Goal: Information Seeking & Learning: Learn about a topic

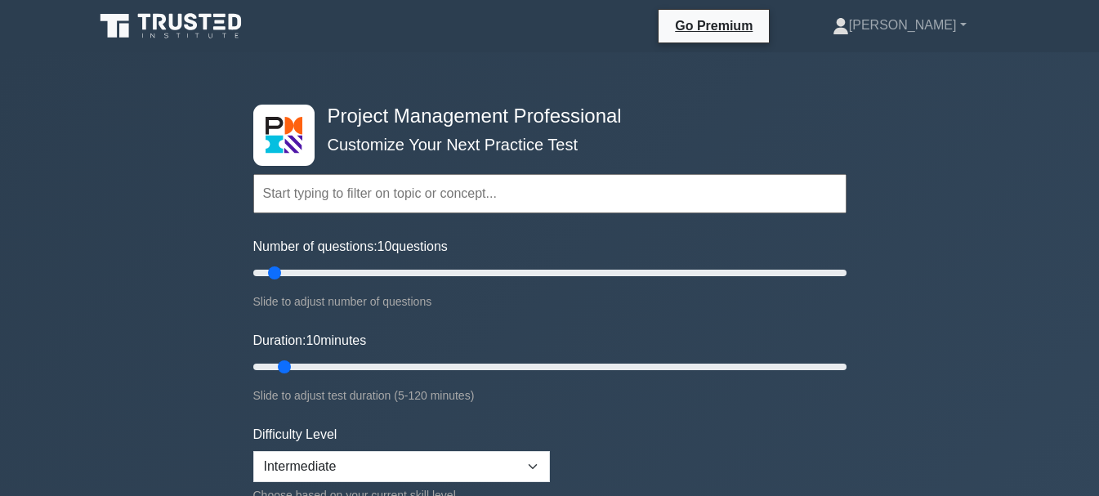
drag, startPoint x: 452, startPoint y: 378, endPoint x: 188, endPoint y: 185, distance: 327.5
drag, startPoint x: 276, startPoint y: 273, endPoint x: 513, endPoint y: 271, distance: 237.0
type input "90"
click at [513, 271] on input "Number of questions: 90 questions" at bounding box center [549, 273] width 593 height 20
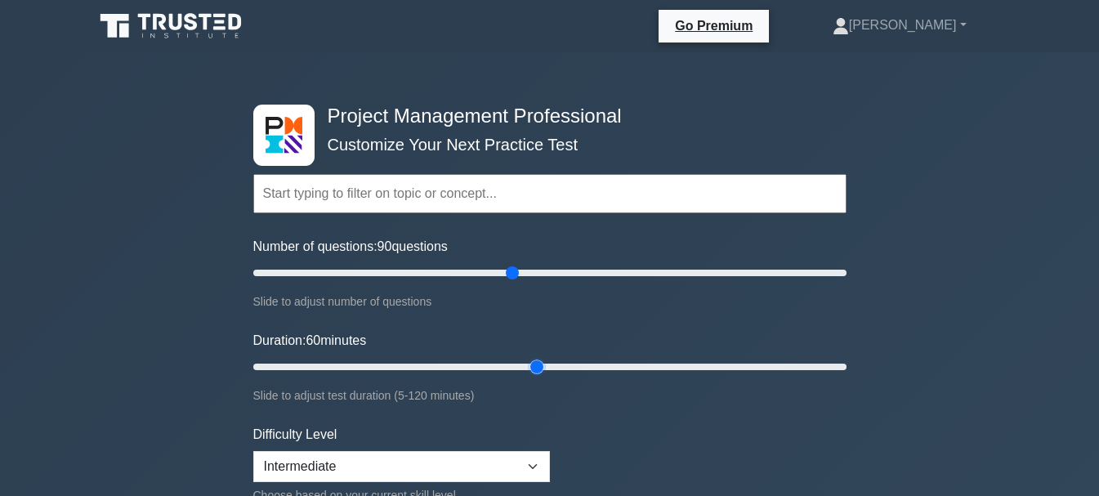
drag, startPoint x: 281, startPoint y: 368, endPoint x: 537, endPoint y: 379, distance: 256.1
type input "60"
click at [537, 377] on input "Duration: 60 minutes" at bounding box center [549, 367] width 593 height 20
drag, startPoint x: 515, startPoint y: 273, endPoint x: 413, endPoint y: 279, distance: 102.3
type input "55"
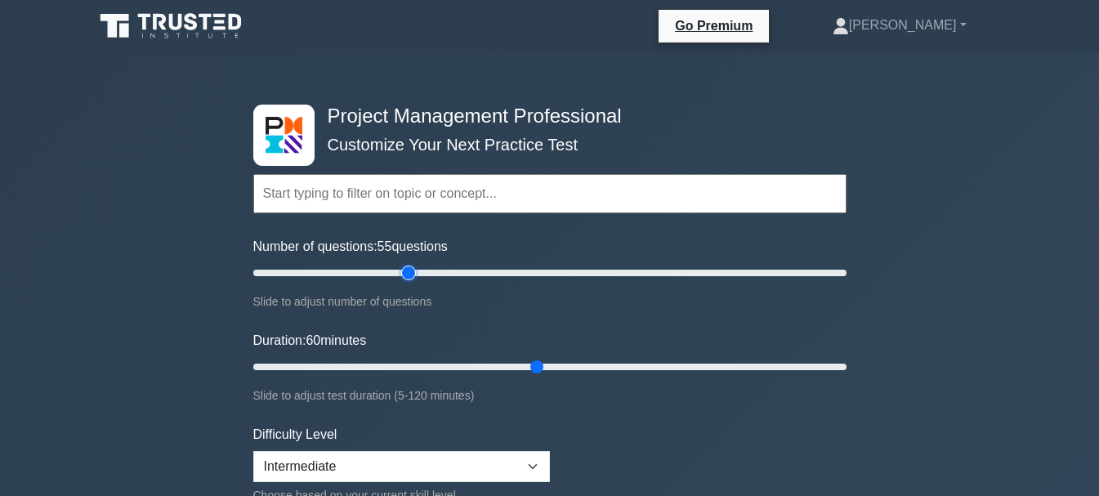
click at [413, 279] on input "Number of questions: 55 questions" at bounding box center [549, 273] width 593 height 20
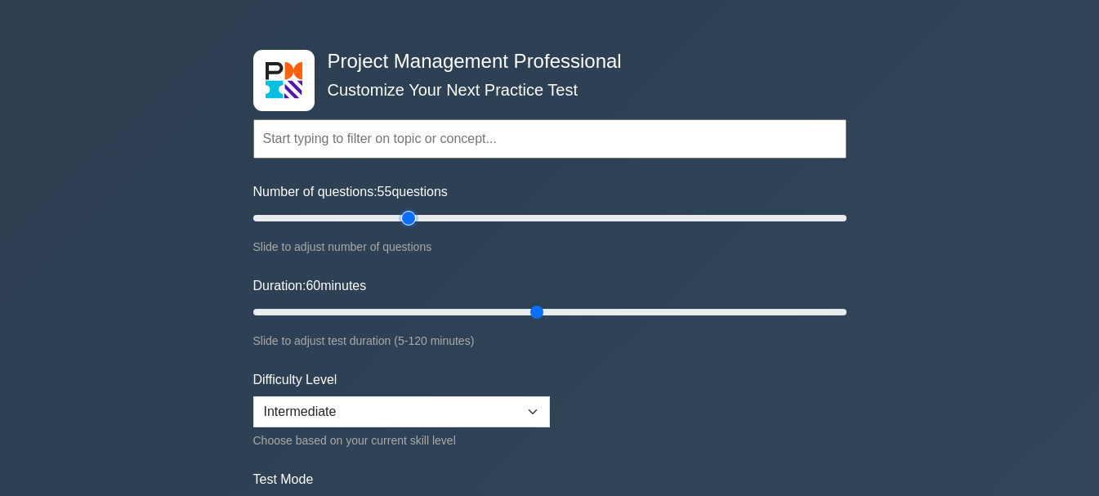
scroll to position [82, 0]
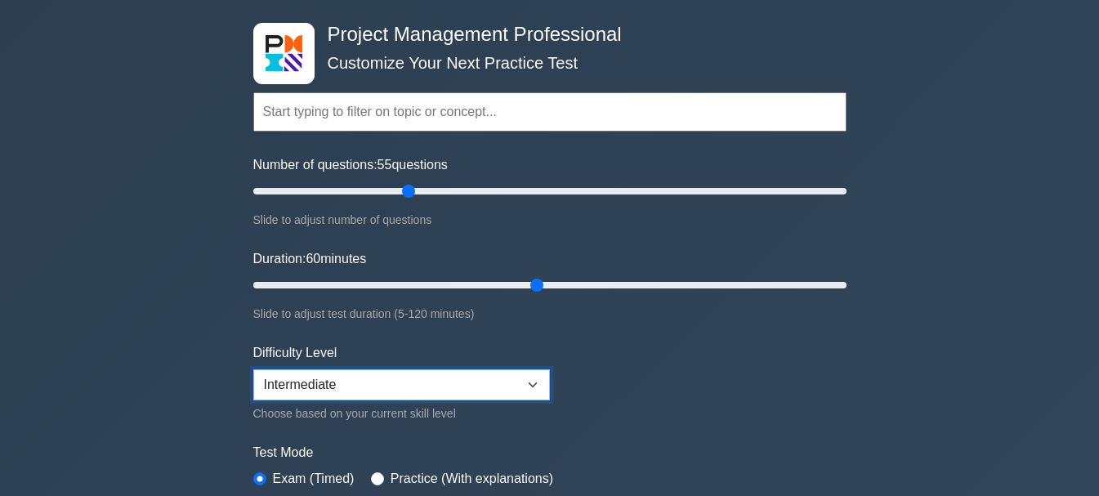
click at [365, 390] on select "Beginner Intermediate Expert" at bounding box center [401, 384] width 297 height 31
click at [253, 369] on select "Beginner Intermediate Expert" at bounding box center [401, 384] width 297 height 31
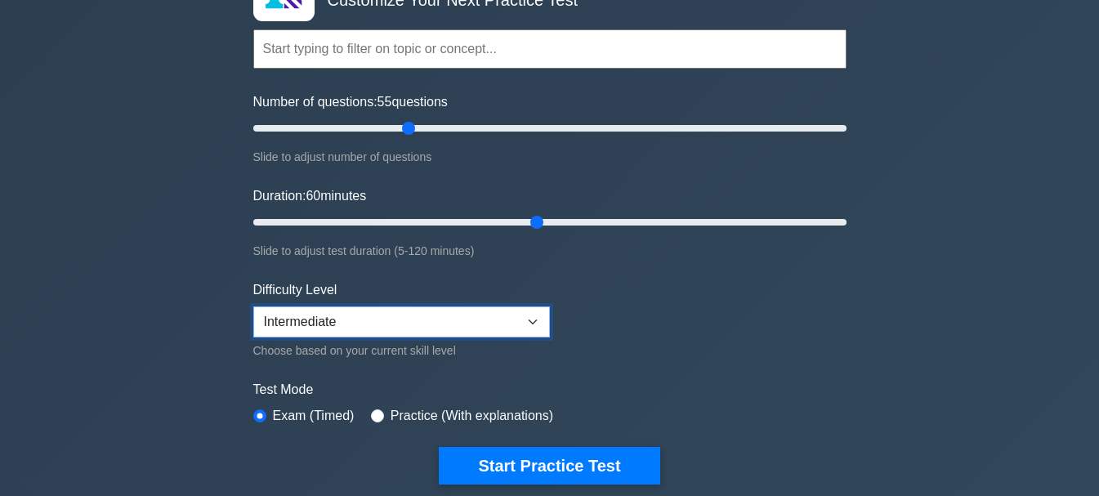
scroll to position [245, 0]
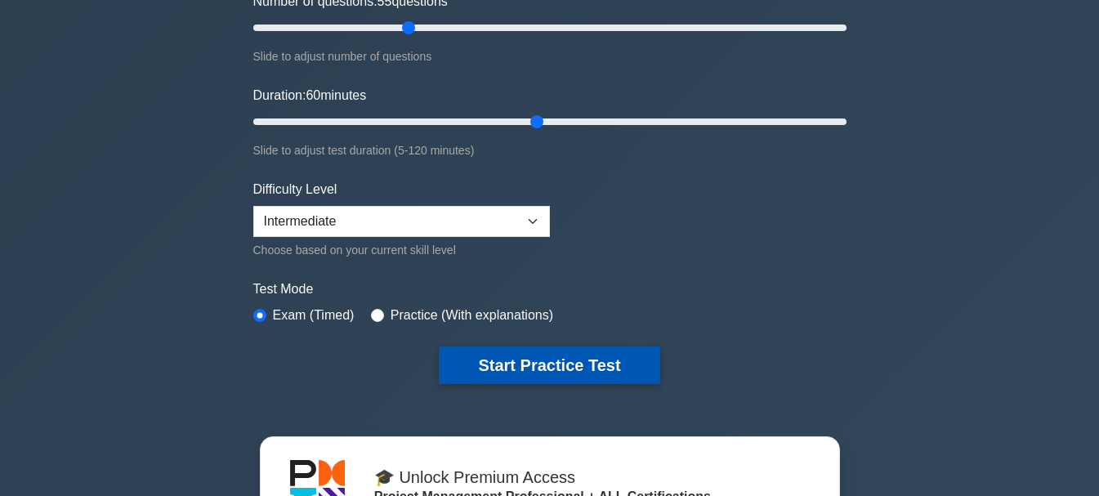
click at [483, 356] on button "Start Practice Test" at bounding box center [549, 366] width 221 height 38
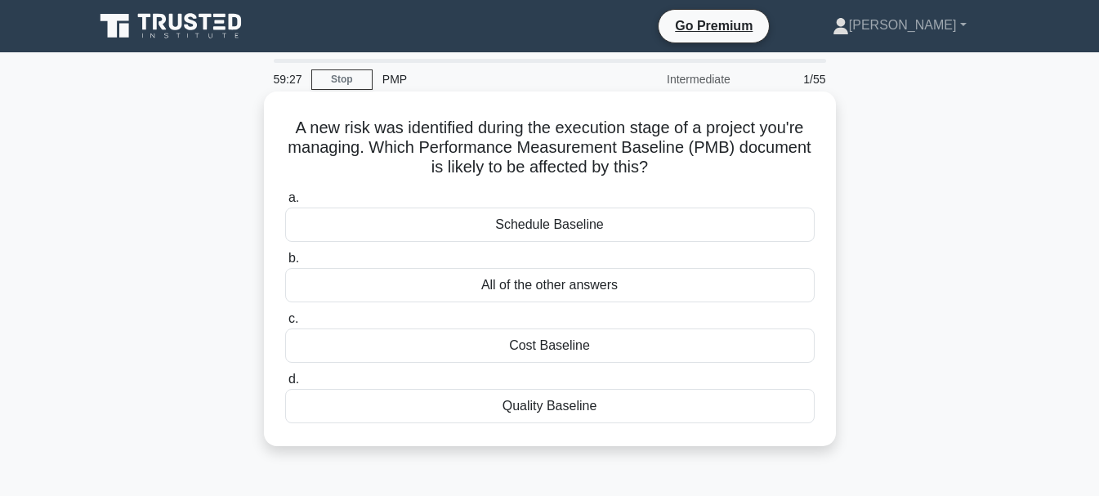
click at [504, 284] on div "All of the other answers" at bounding box center [550, 285] width 530 height 34
click at [285, 264] on input "b. All of the other answers" at bounding box center [285, 258] width 0 height 11
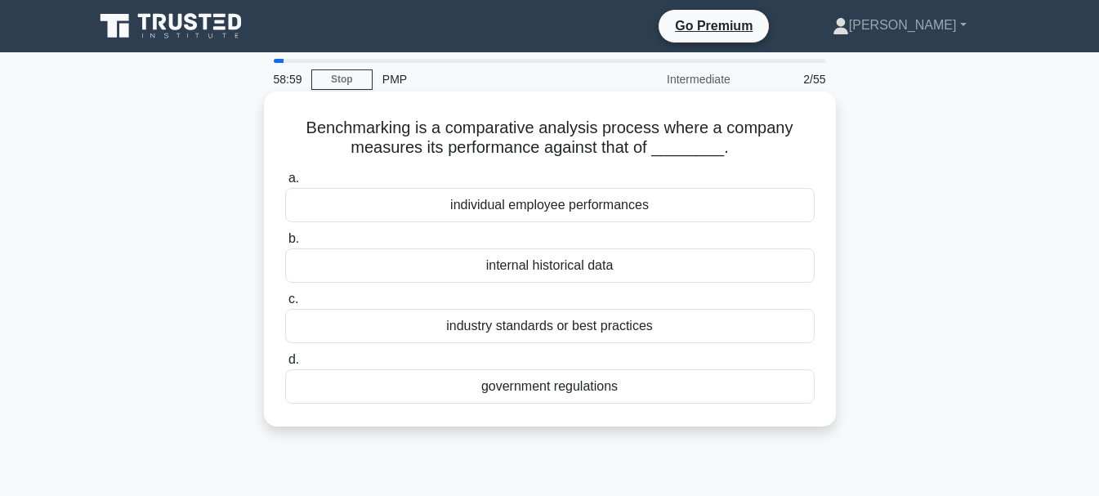
click at [540, 327] on div "industry standards or best practices" at bounding box center [550, 326] width 530 height 34
click at [285, 305] on input "c. industry standards or best practices" at bounding box center [285, 299] width 0 height 11
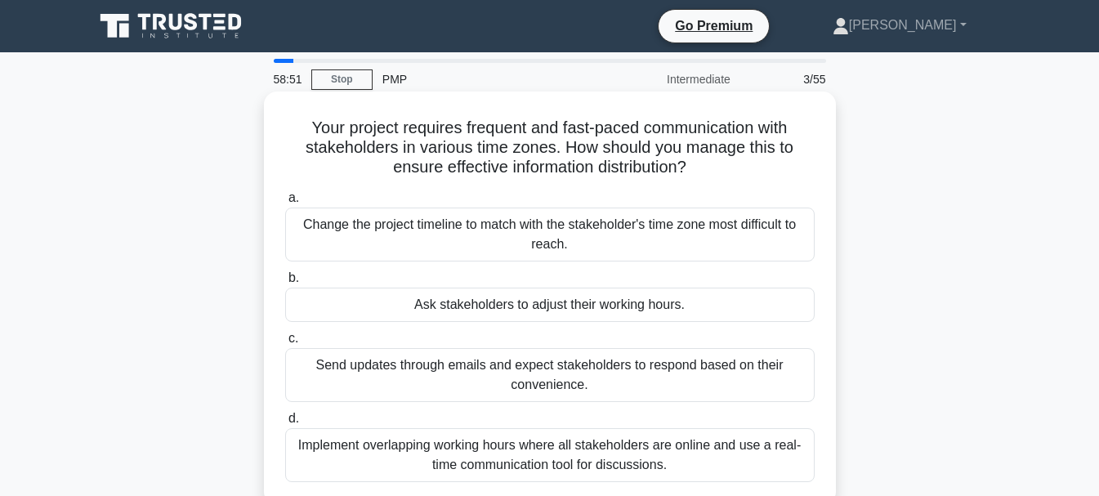
scroll to position [82, 0]
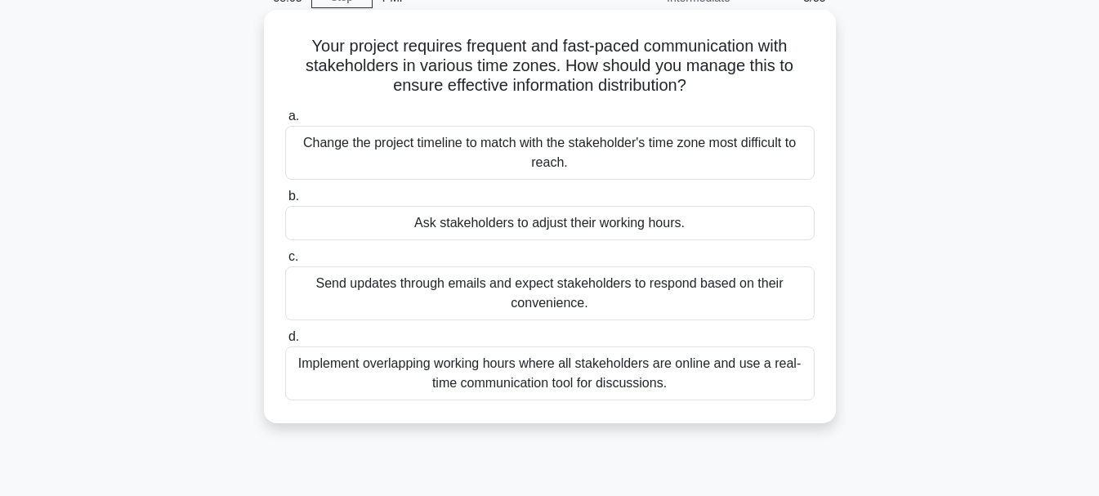
click at [577, 373] on div "Implement overlapping working hours where all stakeholders are online and use a…" at bounding box center [550, 374] width 530 height 54
click at [285, 342] on input "d. Implement overlapping working hours where all stakeholders are online and us…" at bounding box center [285, 337] width 0 height 11
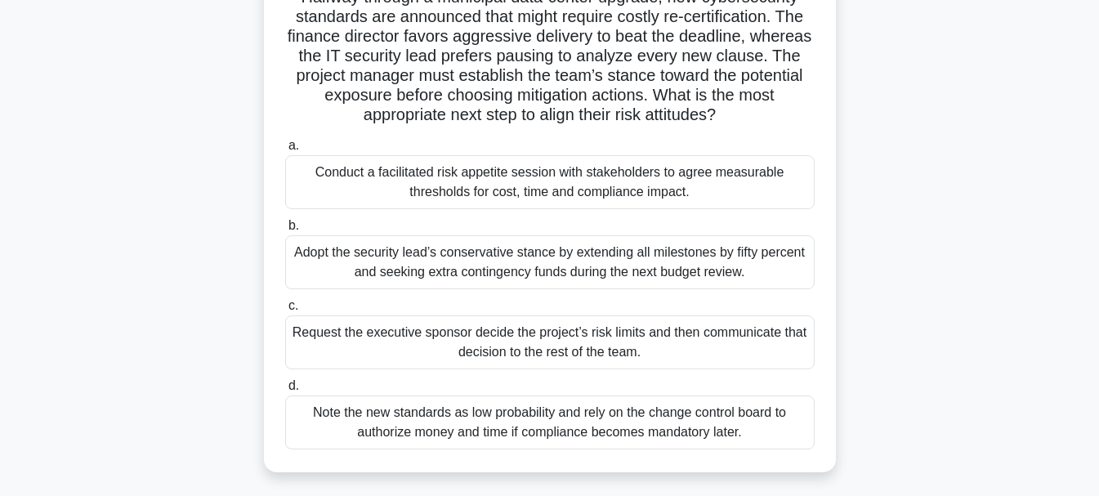
scroll to position [163, 0]
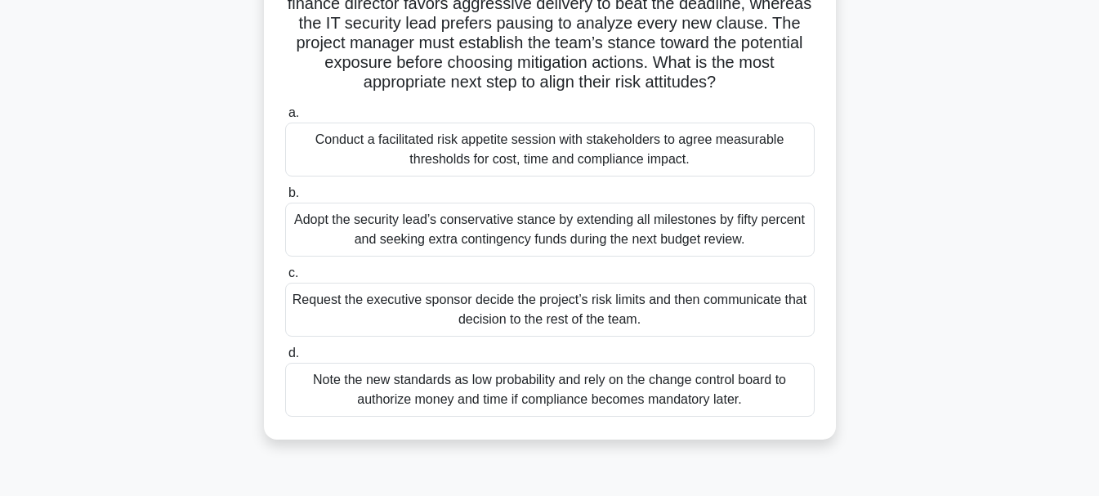
click at [447, 151] on div "Conduct a facilitated risk appetite session with stakeholders to agree measurab…" at bounding box center [550, 150] width 530 height 54
click at [285, 119] on input "a. Conduct a facilitated risk appetite session with stakeholders to agree measu…" at bounding box center [285, 113] width 0 height 11
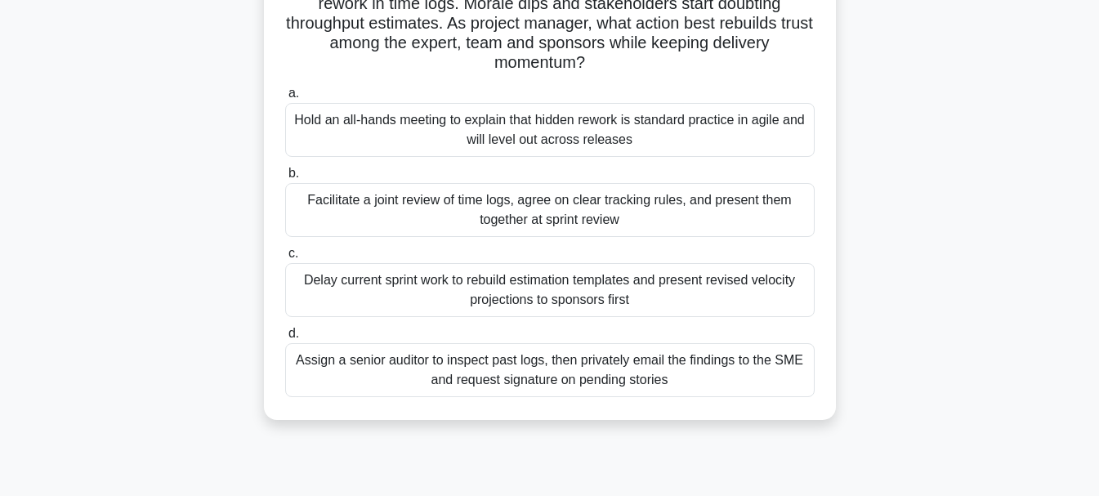
scroll to position [82, 0]
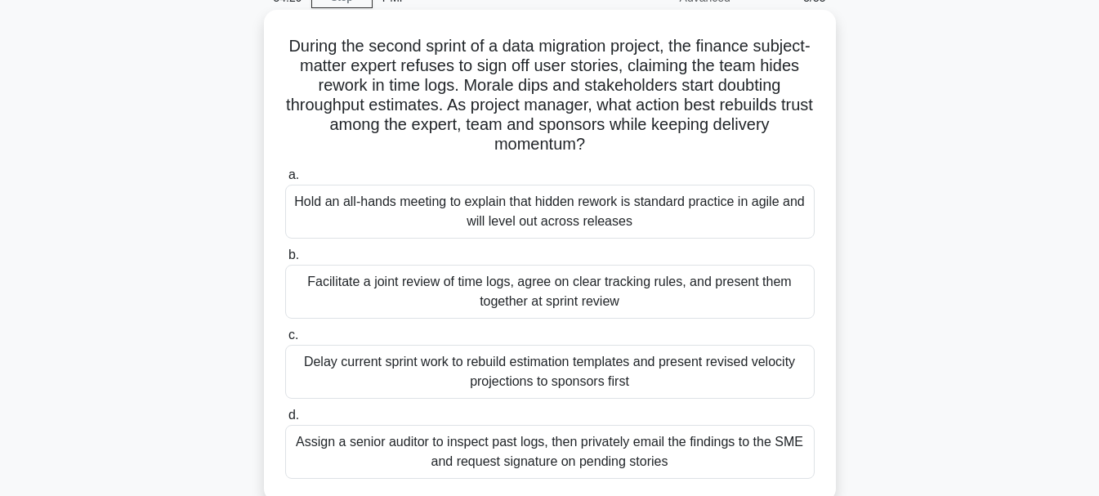
click at [495, 289] on div "Facilitate a joint review of time logs, agree on clear tracking rules, and pres…" at bounding box center [550, 292] width 530 height 54
click at [285, 261] on input "b. Facilitate a joint review of time logs, agree on clear tracking rules, and p…" at bounding box center [285, 255] width 0 height 11
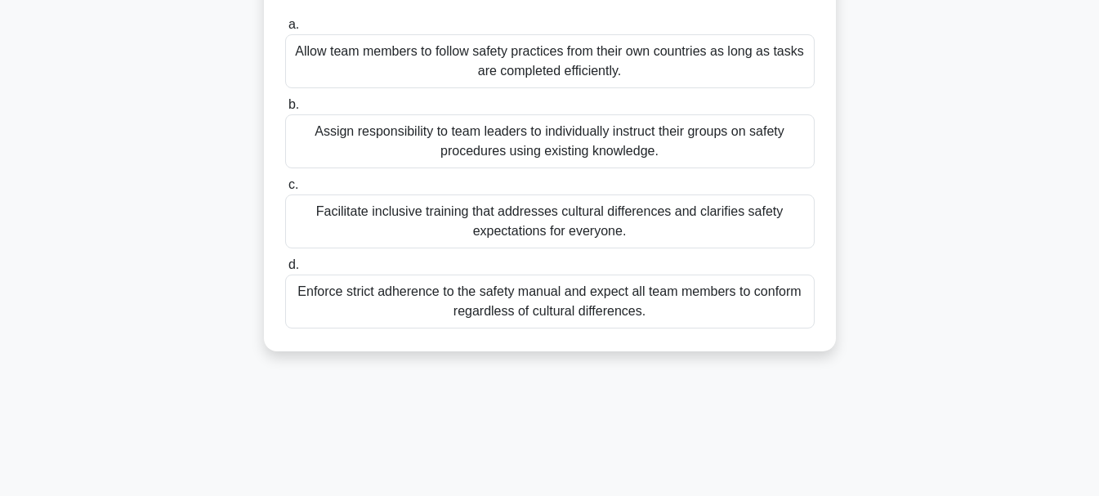
scroll to position [245, 0]
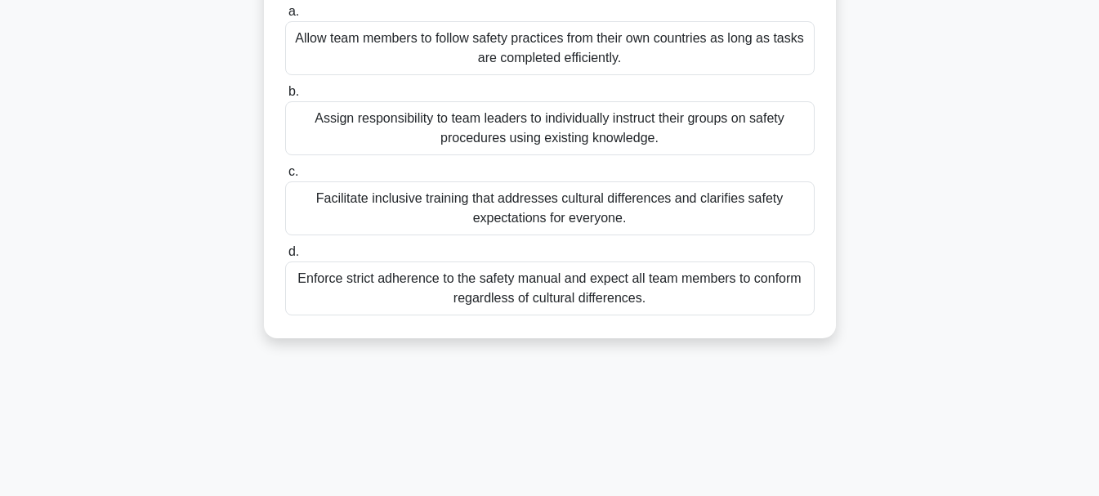
click at [413, 193] on div "Facilitate inclusive training that addresses cultural differences and clarifies…" at bounding box center [550, 208] width 530 height 54
click at [285, 177] on input "c. Facilitate inclusive training that addresses cultural differences and clarif…" at bounding box center [285, 172] width 0 height 11
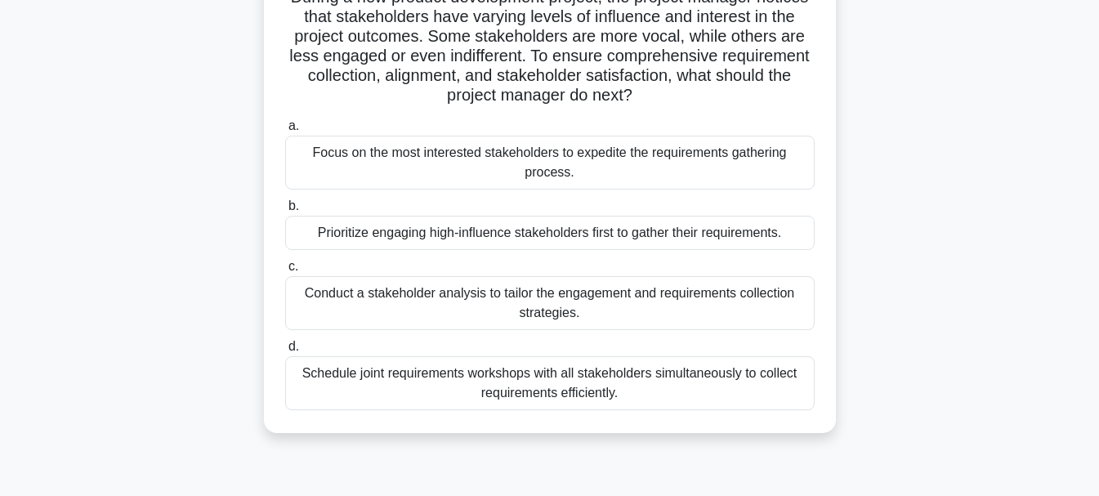
scroll to position [163, 0]
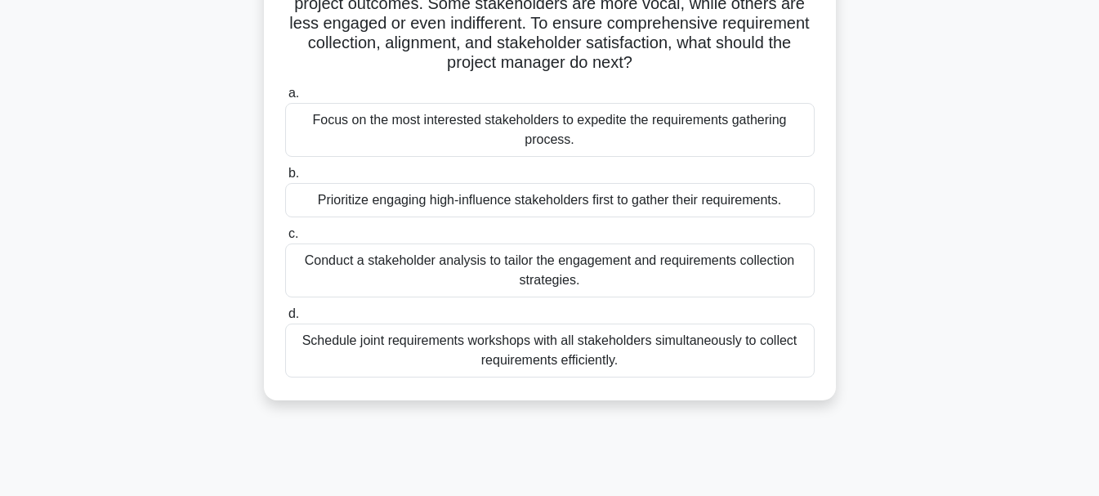
click at [525, 277] on div "Conduct a stakeholder analysis to tailor the engagement and requirements collec…" at bounding box center [550, 271] width 530 height 54
click at [285, 239] on input "c. Conduct a stakeholder analysis to tailor the engagement and requirements col…" at bounding box center [285, 234] width 0 height 11
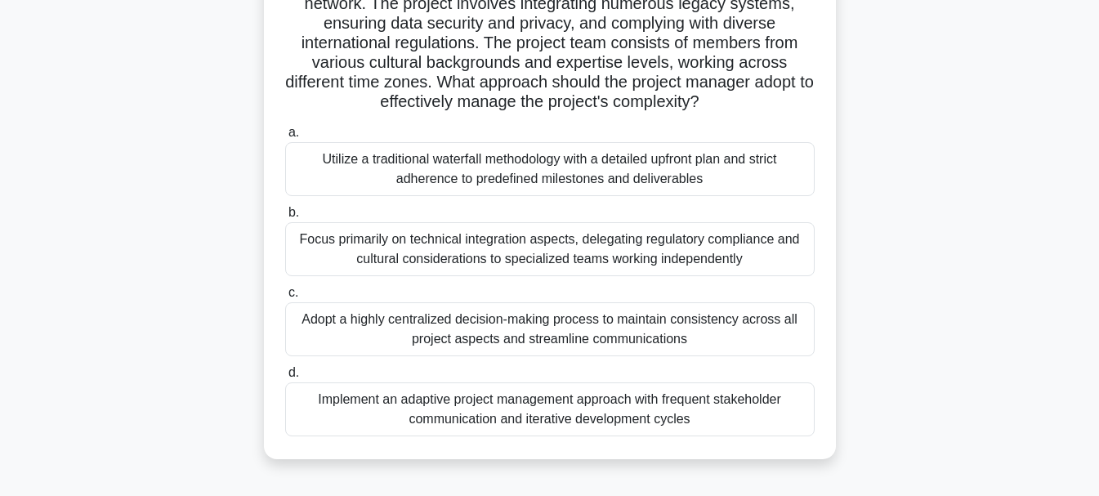
click at [393, 425] on div "Implement an adaptive project management approach with frequent stakeholder com…" at bounding box center [550, 410] width 530 height 54
click at [285, 378] on input "d. Implement an adaptive project management approach with frequent stakeholder …" at bounding box center [285, 373] width 0 height 11
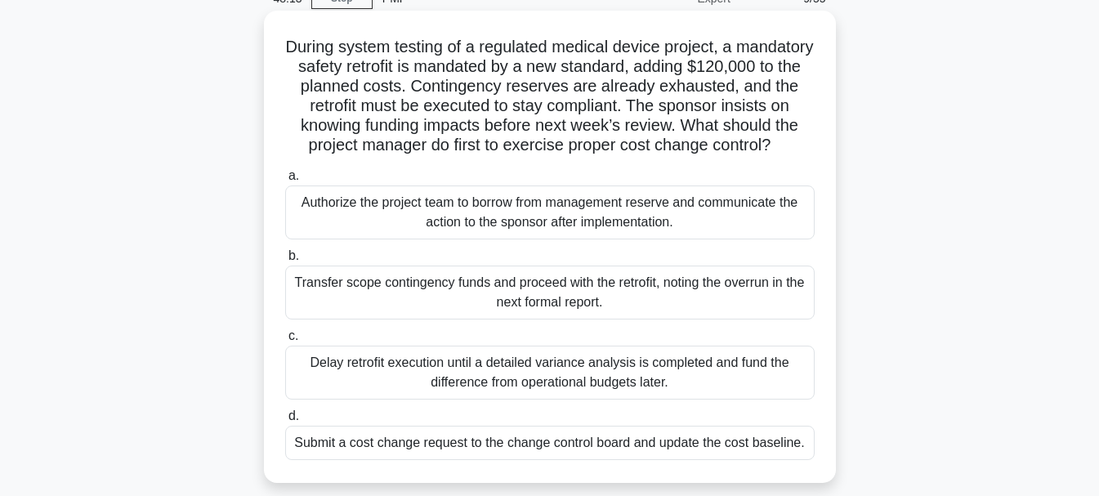
scroll to position [82, 0]
click at [314, 457] on div "Submit a cost change request to the change control board and update the cost ba…" at bounding box center [550, 442] width 530 height 34
click at [285, 421] on input "d. Submit a cost change request to the change control board and update the cost…" at bounding box center [285, 415] width 0 height 11
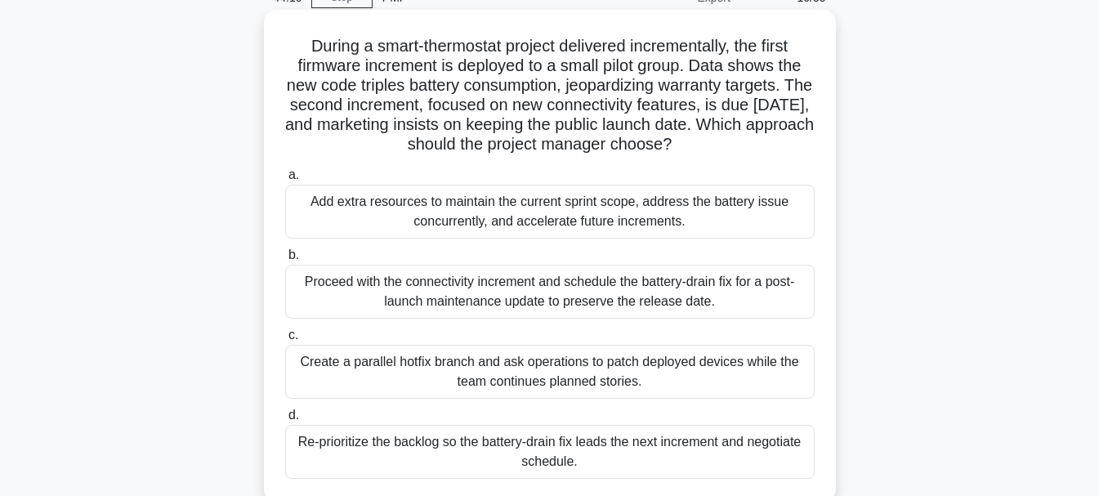
click at [500, 459] on div "Re-prioritize the backlog so the battery-drain fix leads the next increment and…" at bounding box center [550, 452] width 530 height 54
click at [285, 421] on input "d. Re-prioritize the backlog so the battery-drain fix leads the next increment …" at bounding box center [285, 415] width 0 height 11
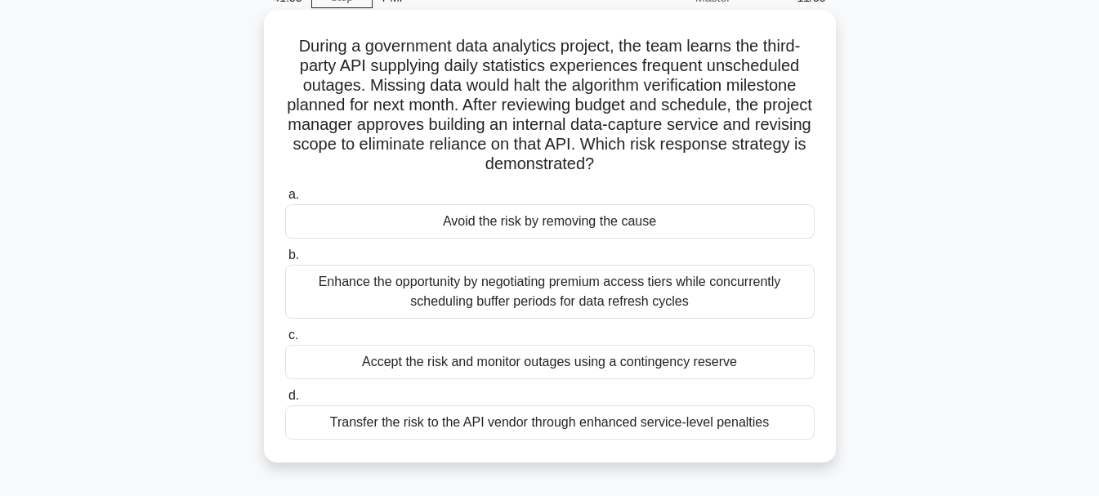
click at [521, 224] on div "Avoid the risk by removing the cause" at bounding box center [550, 221] width 530 height 34
click at [285, 200] on input "a. Avoid the risk by removing the cause" at bounding box center [285, 195] width 0 height 11
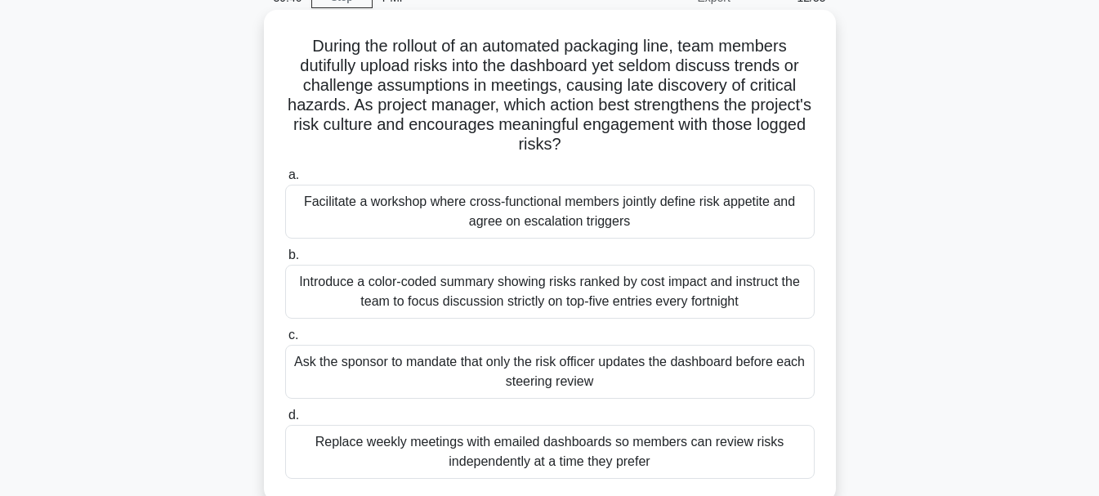
click at [320, 214] on div "Facilitate a workshop where cross-functional members jointly define risk appeti…" at bounding box center [550, 212] width 530 height 54
click at [285, 181] on input "a. Facilitate a workshop where cross-functional members jointly define risk app…" at bounding box center [285, 175] width 0 height 11
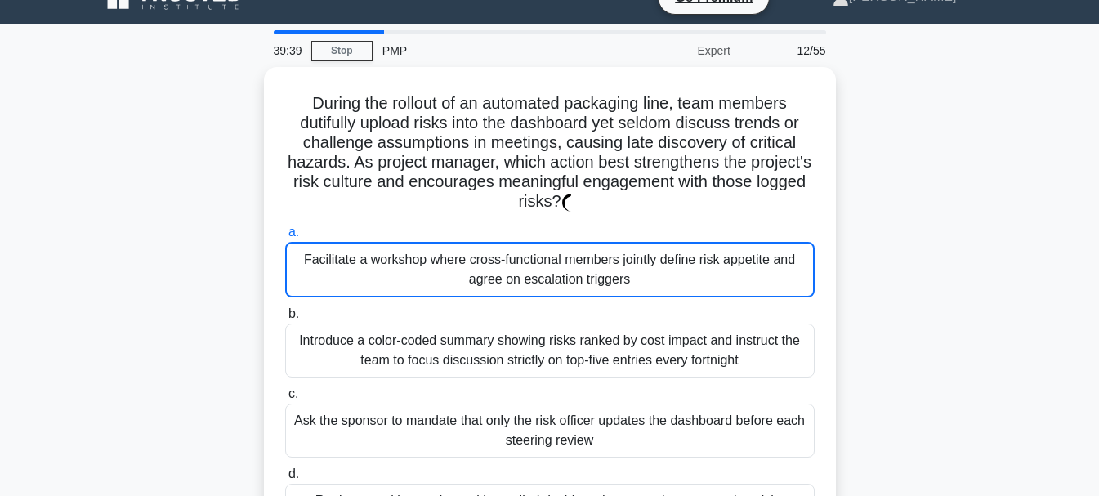
scroll to position [0, 0]
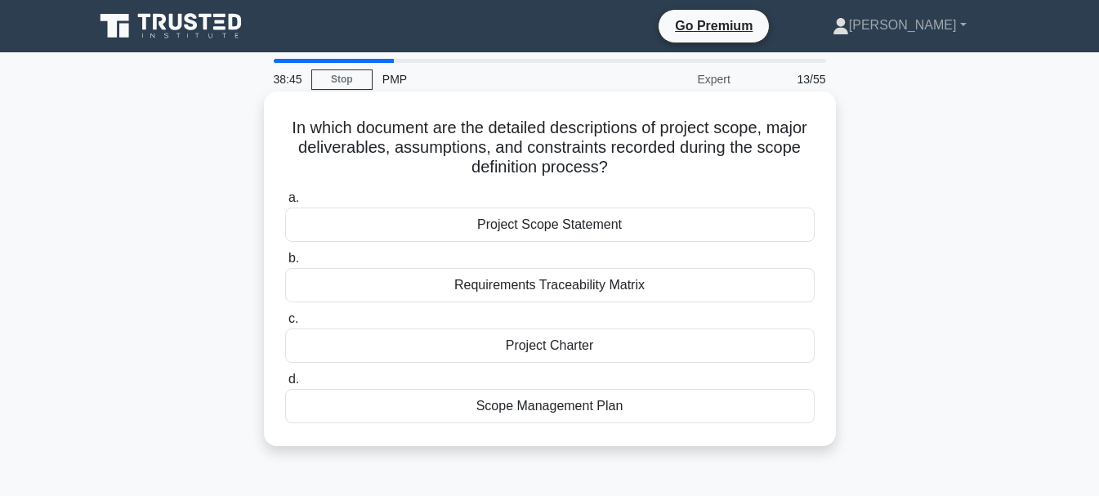
click at [606, 225] on div "Project Scope Statement" at bounding box center [550, 225] width 530 height 34
click at [285, 204] on input "a. Project Scope Statement" at bounding box center [285, 198] width 0 height 11
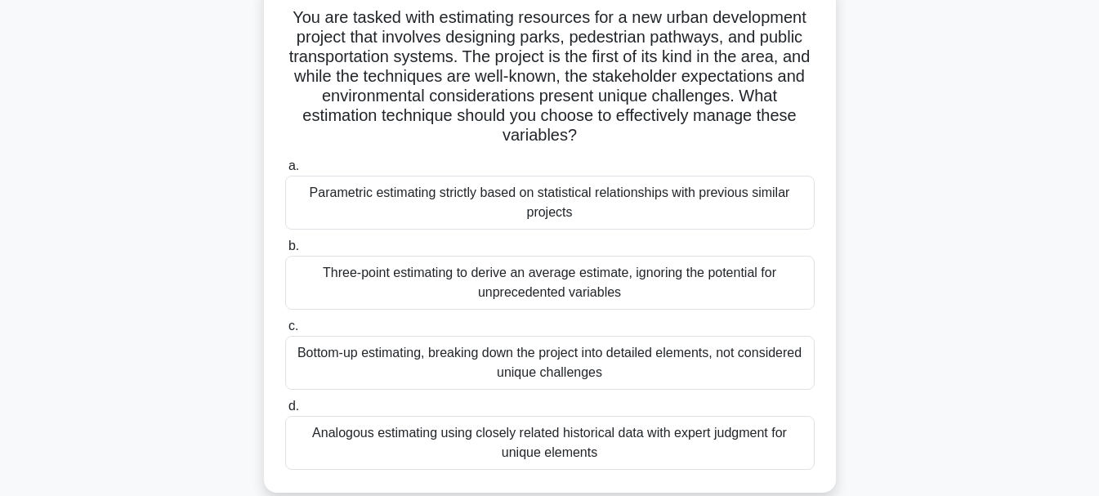
scroll to position [82, 0]
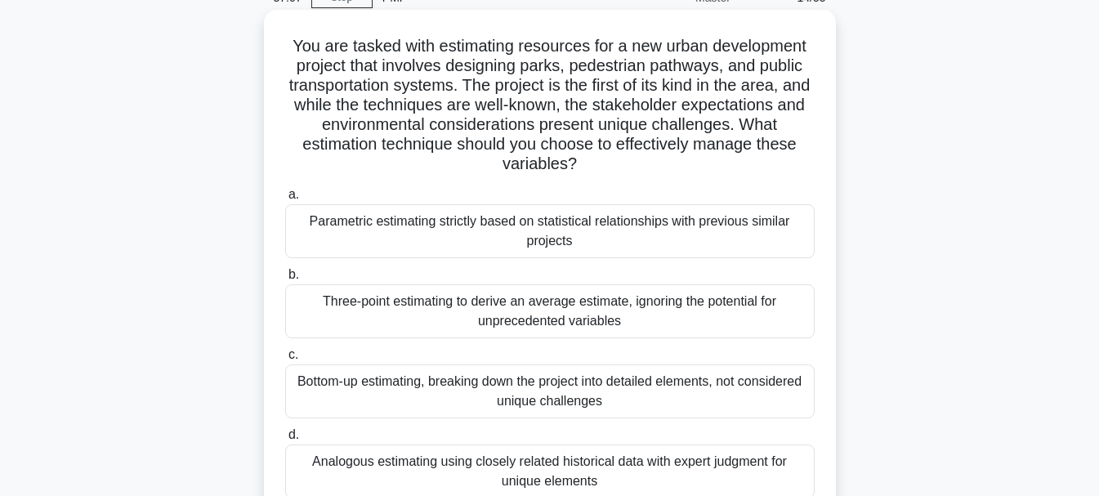
click at [459, 478] on div "Analogous estimating using closely related historical data with expert judgment…" at bounding box center [550, 472] width 530 height 54
click at [285, 441] on input "d. Analogous estimating using closely related historical data with expert judgm…" at bounding box center [285, 435] width 0 height 11
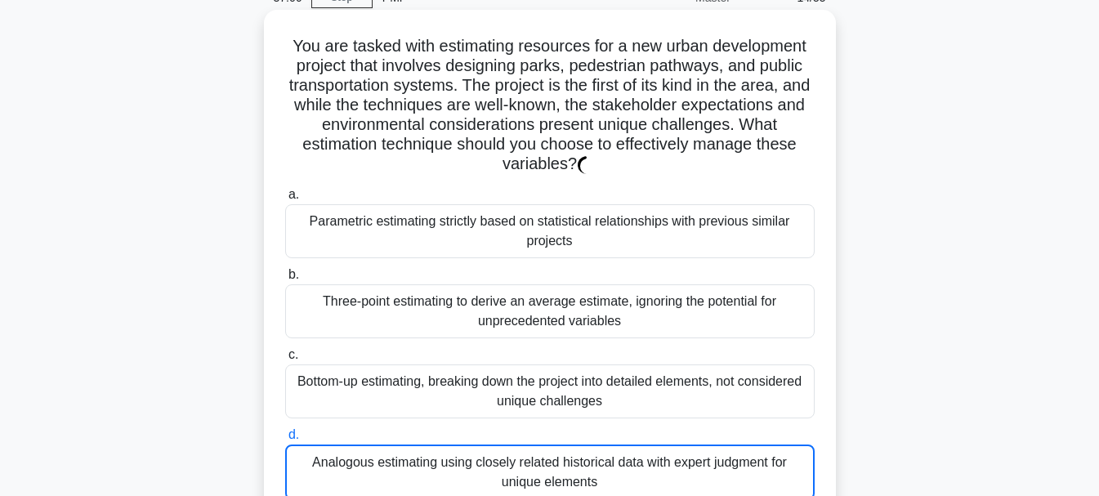
scroll to position [0, 0]
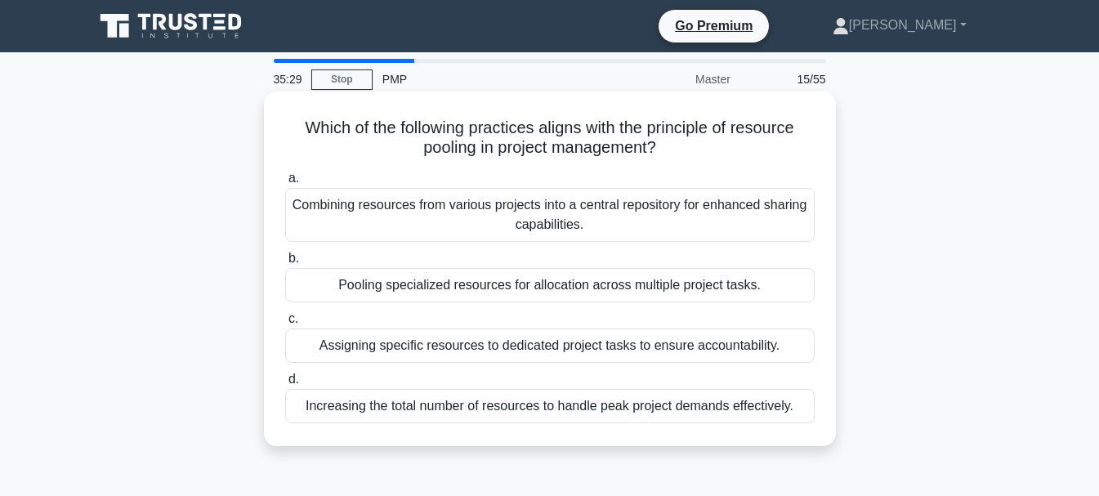
click at [469, 286] on div "Pooling specialized resources for allocation across multiple project tasks." at bounding box center [550, 285] width 530 height 34
click at [285, 264] on input "b. Pooling specialized resources for allocation across multiple project tasks." at bounding box center [285, 258] width 0 height 11
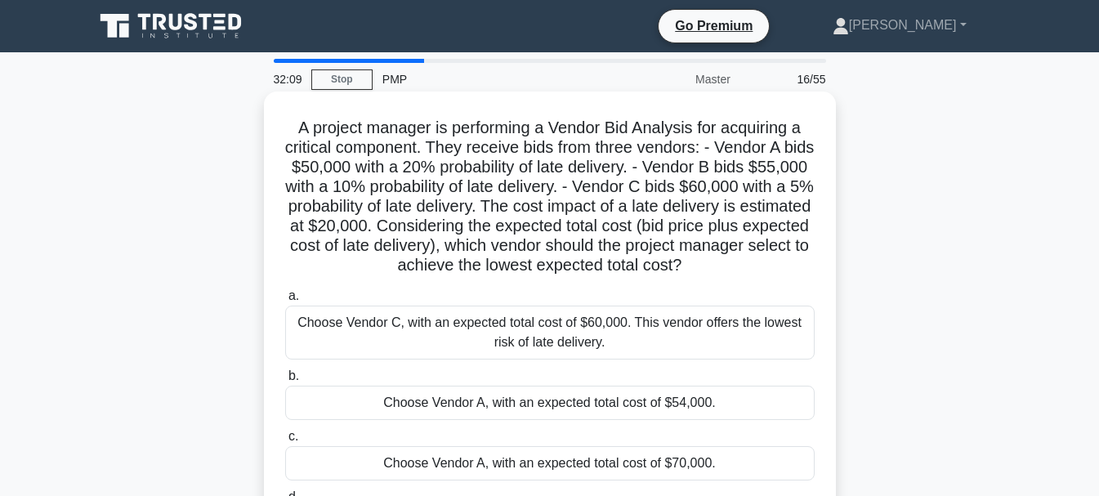
click at [662, 407] on div "Choose Vendor A, with an expected total cost of $54,000." at bounding box center [550, 403] width 530 height 34
click at [285, 382] on input "b. Choose Vendor A, with an expected total cost of $54,000." at bounding box center [285, 376] width 0 height 11
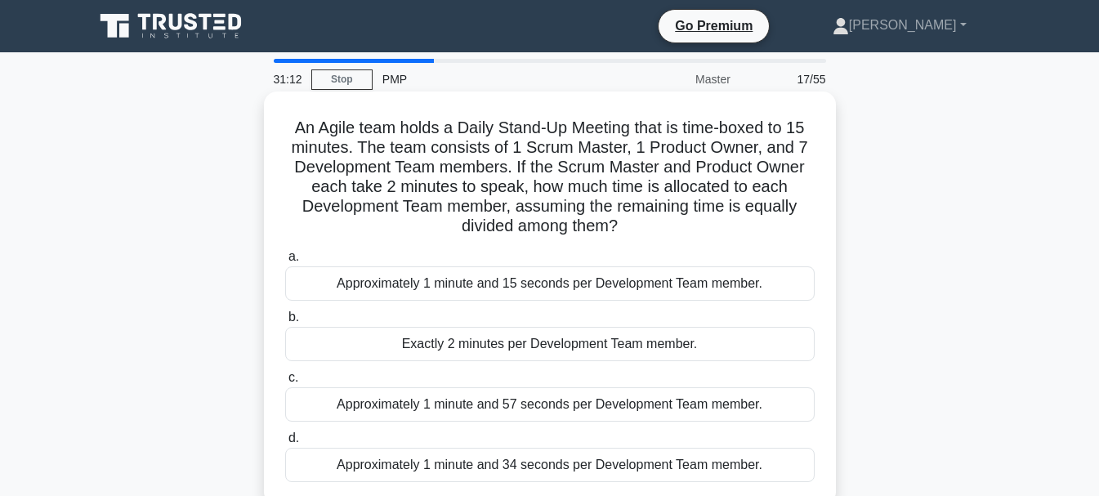
scroll to position [82, 0]
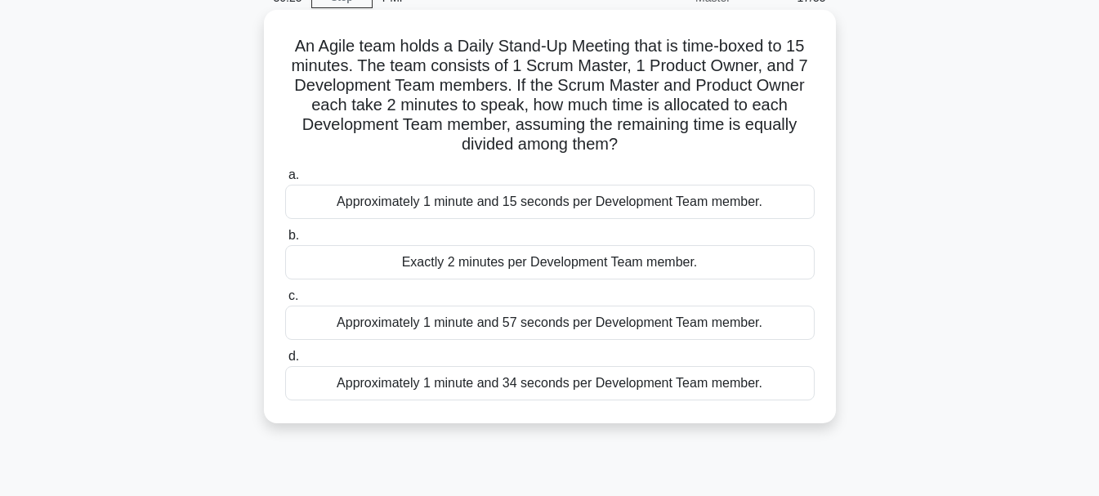
click at [575, 325] on div "Approximately 1 minute and 57 seconds per Development Team member." at bounding box center [550, 323] width 530 height 34
click at [285, 302] on input "c. Approximately 1 minute and 57 seconds per Development Team member." at bounding box center [285, 296] width 0 height 11
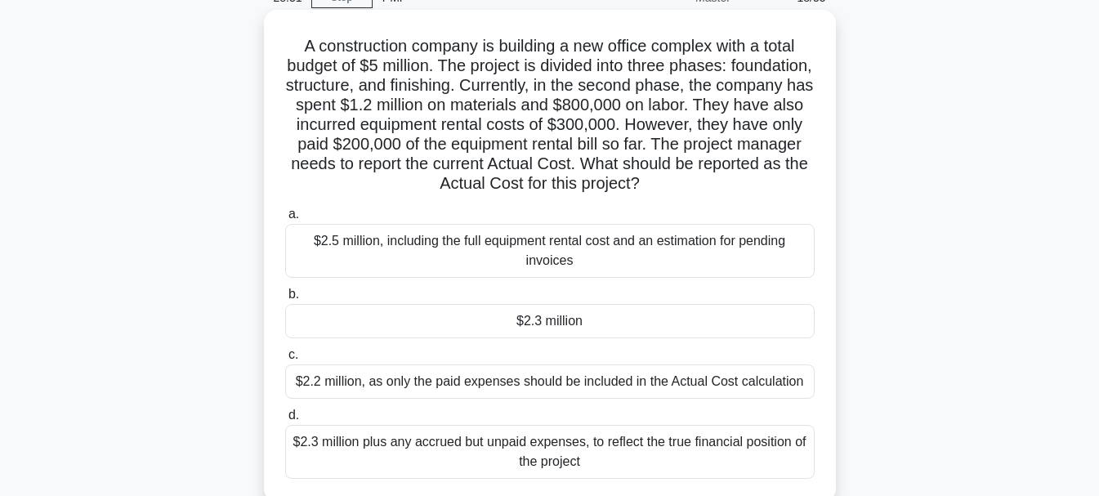
click at [615, 319] on div "$2.3 million" at bounding box center [550, 321] width 530 height 34
click at [285, 300] on input "b. $2.3 million" at bounding box center [285, 294] width 0 height 11
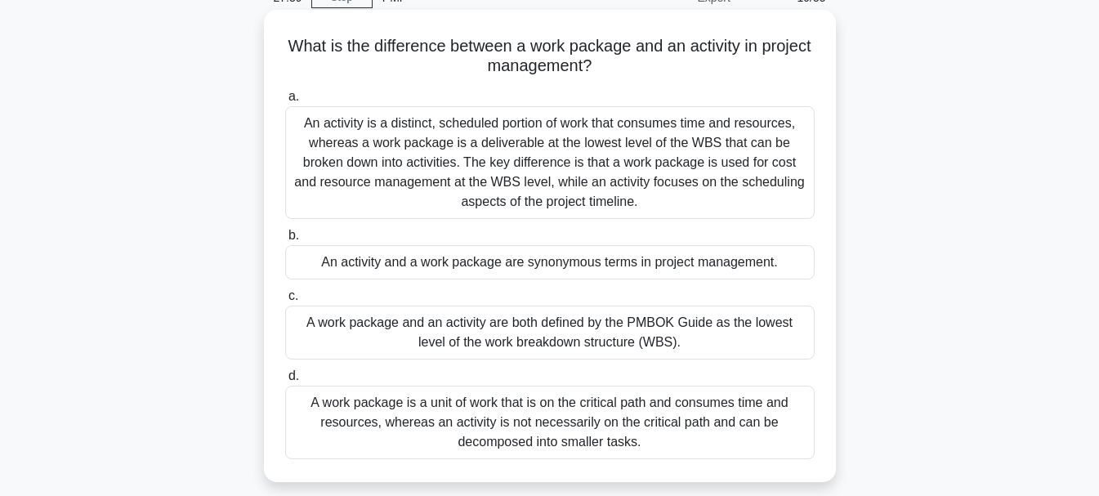
click at [520, 172] on div "An activity is a distinct, scheduled portion of work that consumes time and res…" at bounding box center [550, 162] width 530 height 113
click at [285, 102] on input "a. An activity is a distinct, scheduled portion of work that consumes time and …" at bounding box center [285, 97] width 0 height 11
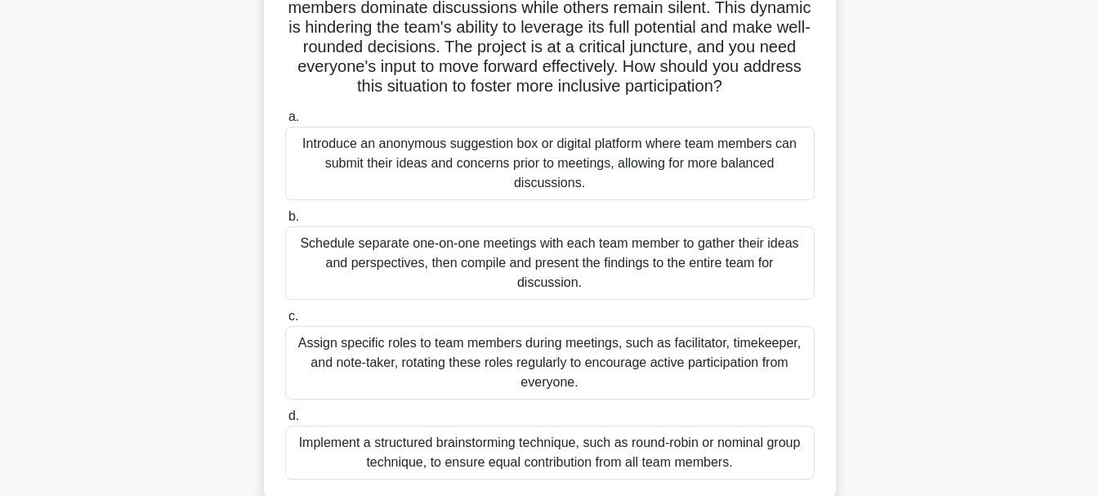
scroll to position [245, 0]
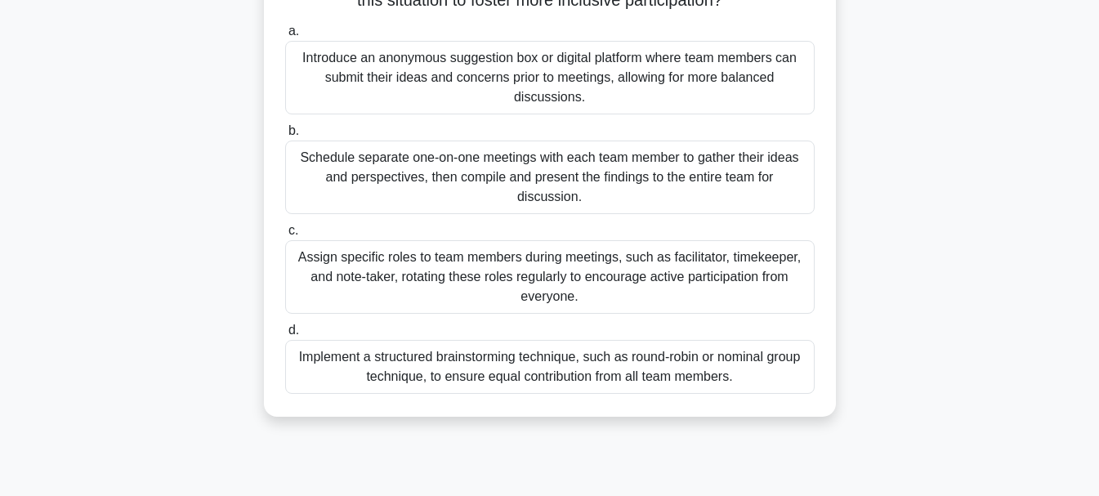
click at [738, 365] on div "Implement a structured brainstorming technique, such as round-robin or nominal …" at bounding box center [550, 367] width 530 height 54
click at [285, 336] on input "d. Implement a structured brainstorming technique, such as round-[PERSON_NAME] …" at bounding box center [285, 330] width 0 height 11
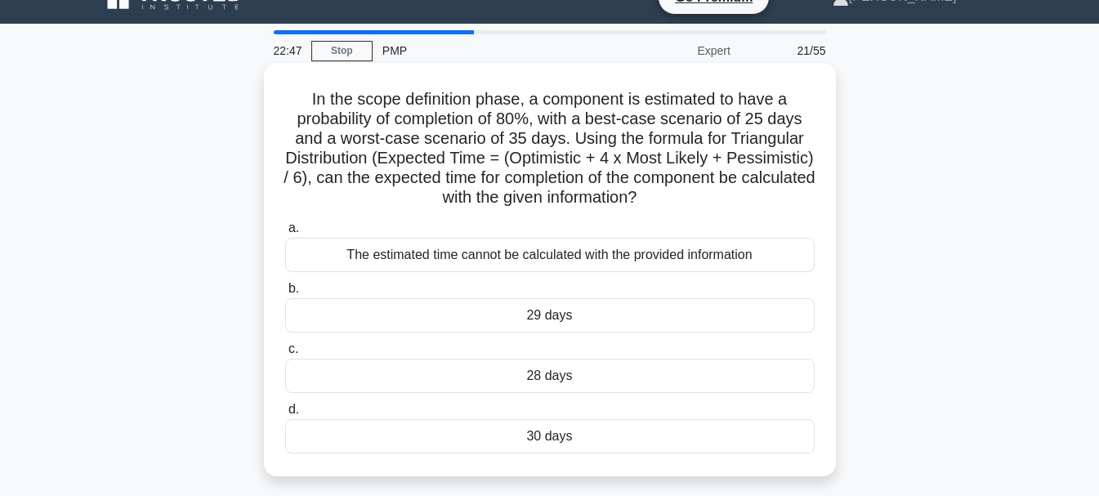
scroll to position [0, 0]
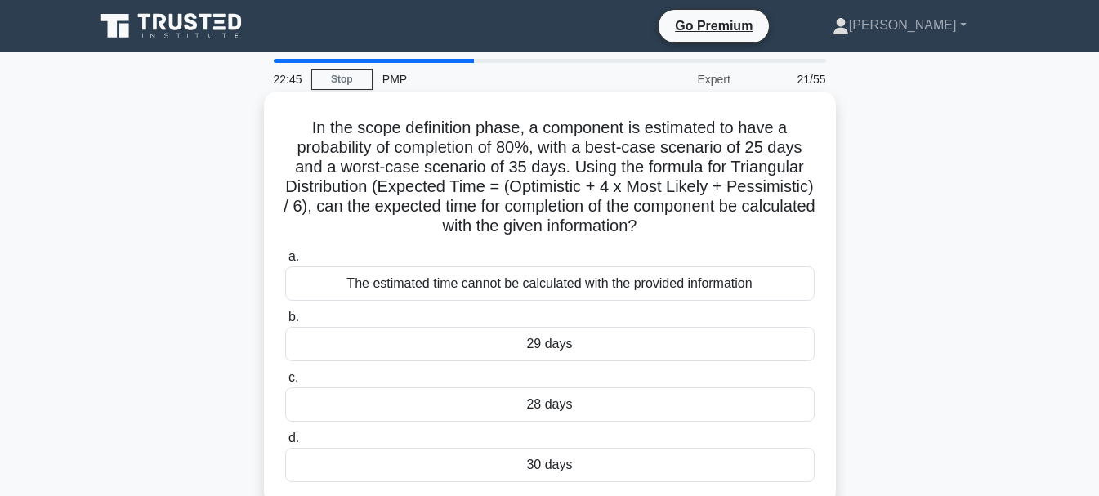
click at [562, 289] on div "The estimated time cannot be calculated with the provided information" at bounding box center [550, 283] width 530 height 34
click at [285, 262] on input "a. The estimated time cannot be calculated with the provided information" at bounding box center [285, 257] width 0 height 11
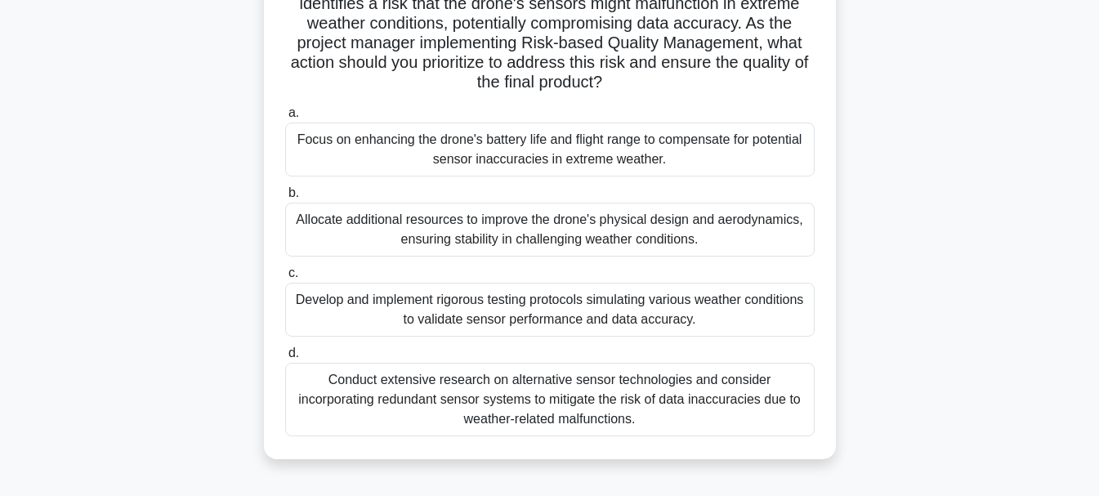
scroll to position [82, 0]
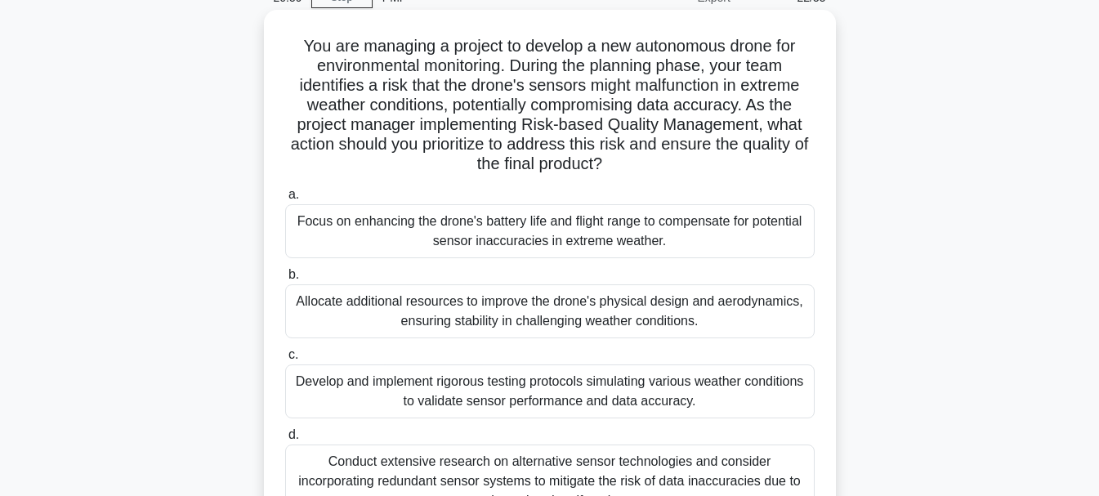
click at [595, 406] on div "Develop and implement rigorous testing protocols simulating various weather con…" at bounding box center [550, 392] width 530 height 54
click at [285, 360] on input "c. Develop and implement rigorous testing protocols simulating various weather …" at bounding box center [285, 355] width 0 height 11
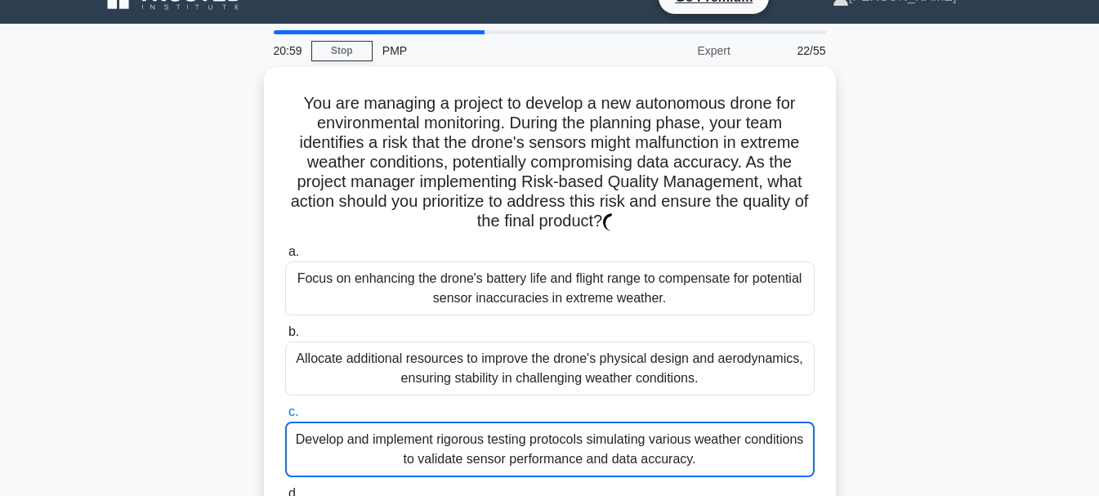
scroll to position [0, 0]
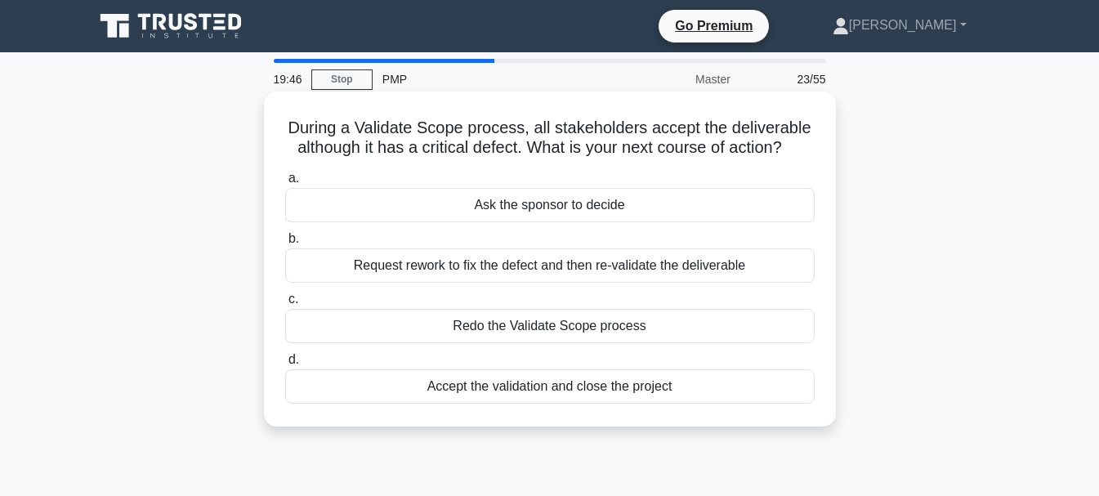
click at [504, 321] on div "Redo the Validate Scope process" at bounding box center [550, 326] width 530 height 34
click at [285, 305] on input "c. Redo the Validate Scope process" at bounding box center [285, 299] width 0 height 11
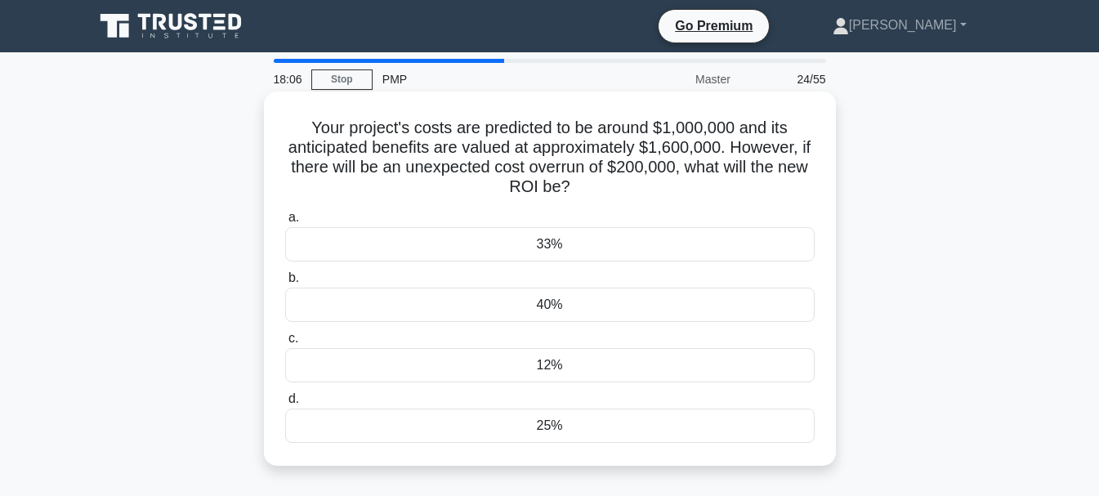
click at [758, 110] on div "Your project's costs are predicted to be around $1,000,000 and its anticipated …" at bounding box center [550, 278] width 559 height 361
click at [569, 304] on div "40%" at bounding box center [550, 305] width 530 height 34
click at [285, 284] on input "b. 40%" at bounding box center [285, 278] width 0 height 11
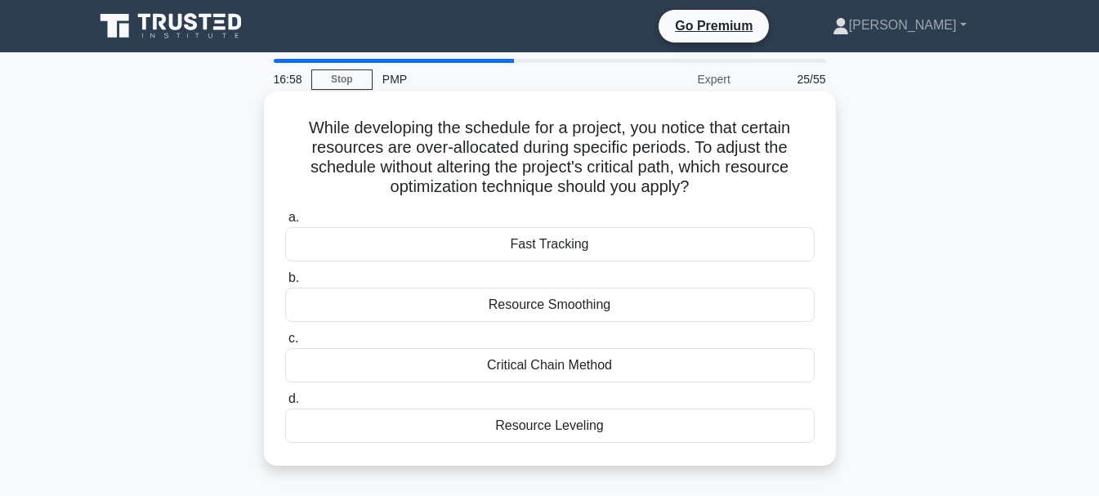
click at [553, 427] on div "Resource Leveling" at bounding box center [550, 426] width 530 height 34
click at [285, 405] on input "d. Resource Leveling" at bounding box center [285, 399] width 0 height 11
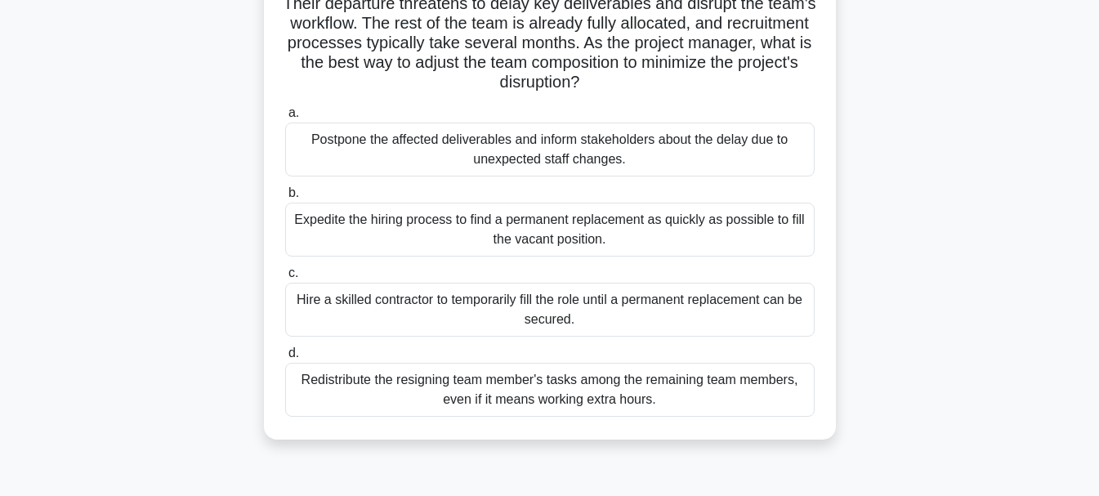
scroll to position [82, 0]
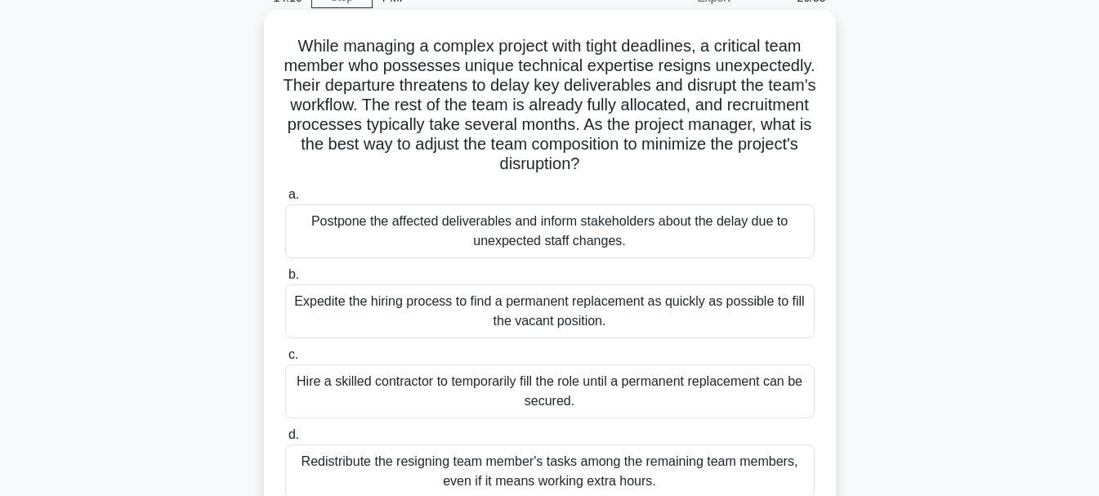
click at [703, 321] on div "Expedite the hiring process to find a permanent replacement as quickly as possi…" at bounding box center [550, 311] width 530 height 54
click at [285, 280] on input "b. Expedite the hiring process to find a permanent replacement as quickly as po…" at bounding box center [285, 275] width 0 height 11
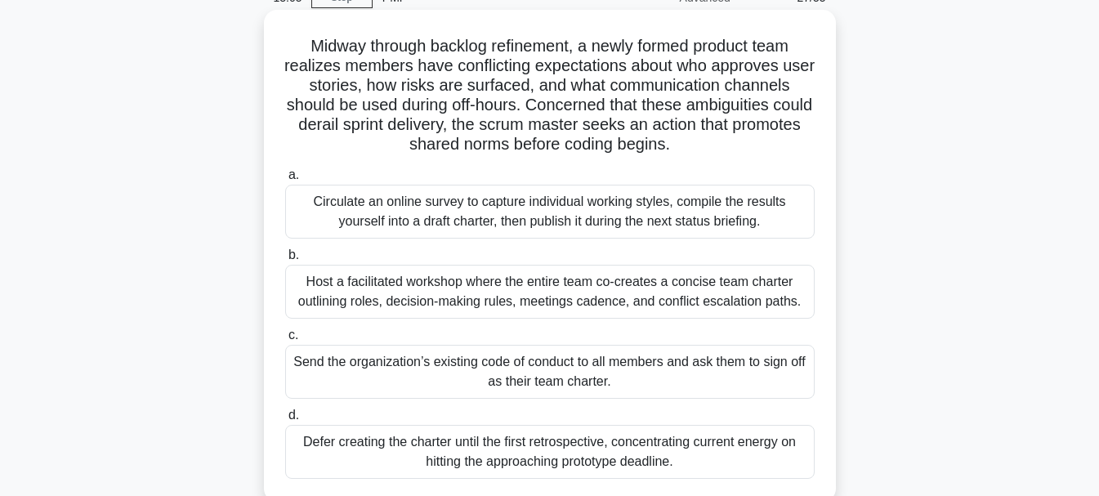
click at [733, 281] on div "Host a facilitated workshop where the entire team co-creates a concise team cha…" at bounding box center [550, 292] width 530 height 54
click at [285, 261] on input "b. Host a facilitated workshop where the entire team co-creates a concise team …" at bounding box center [285, 255] width 0 height 11
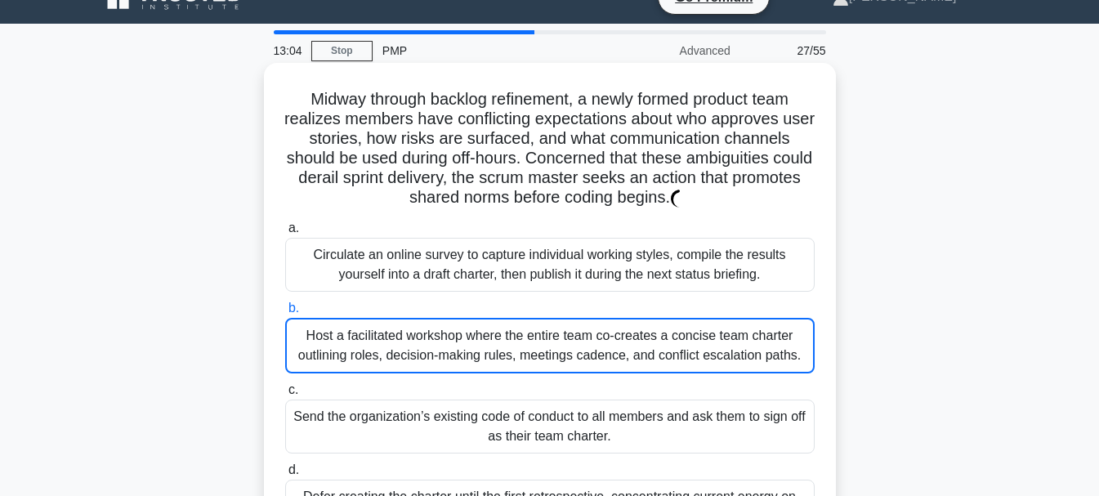
scroll to position [0, 0]
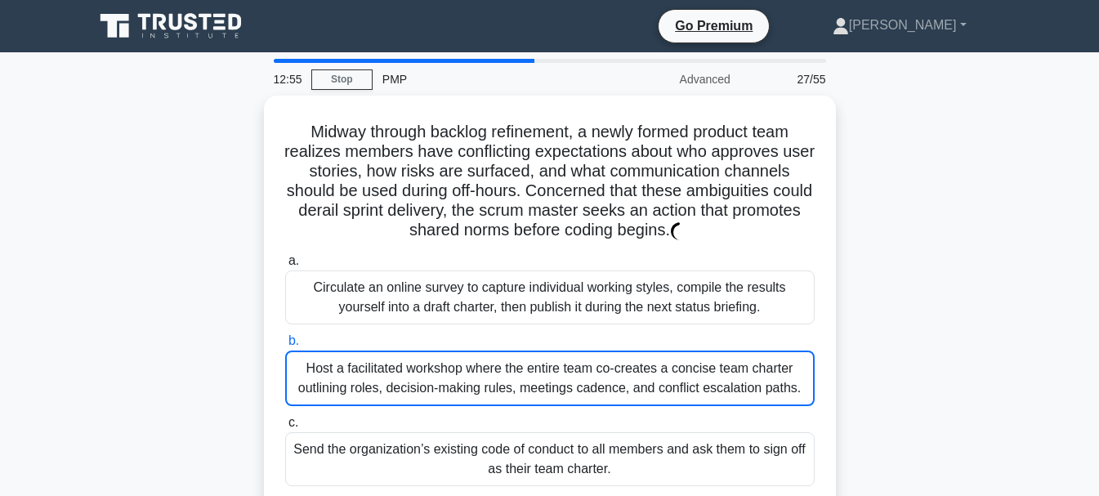
click at [1020, 221] on main "12:55 Stop PMP Advanced 27/55 Midway through backlog refinement, a newly formed…" at bounding box center [549, 467] width 1099 height 830
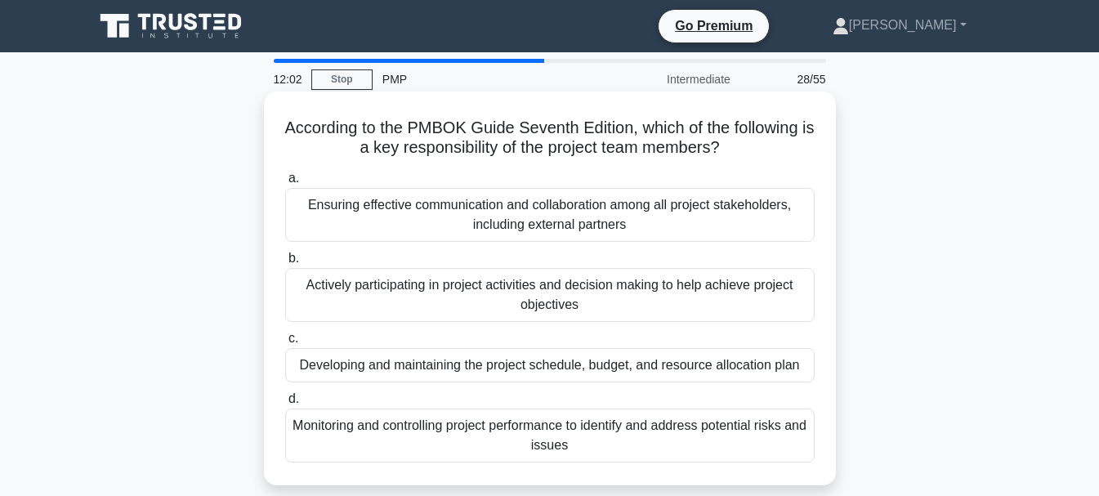
click at [722, 283] on div "Actively participating in project activities and decision making to help achiev…" at bounding box center [550, 295] width 530 height 54
click at [285, 264] on input "b. Actively participating in project activities and decision making to help ach…" at bounding box center [285, 258] width 0 height 11
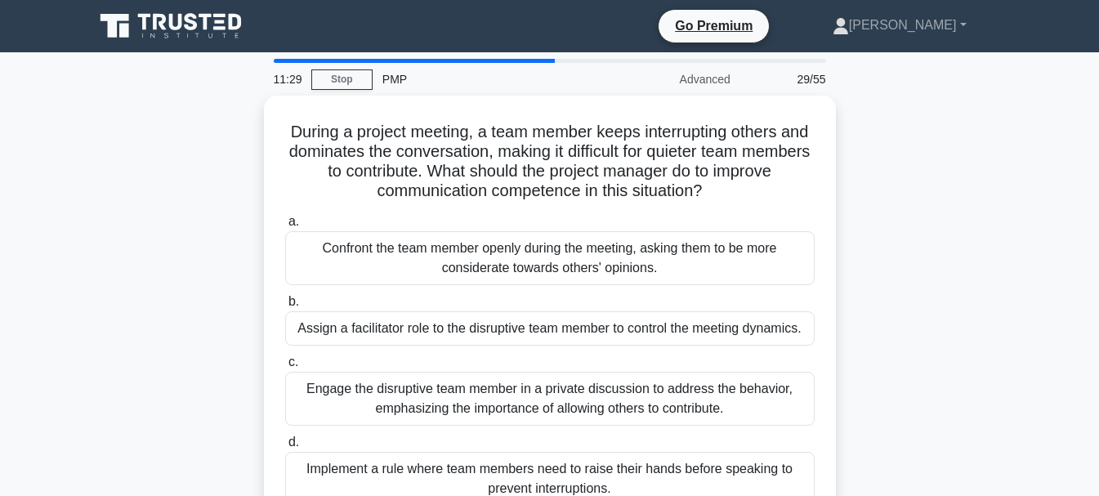
scroll to position [82, 0]
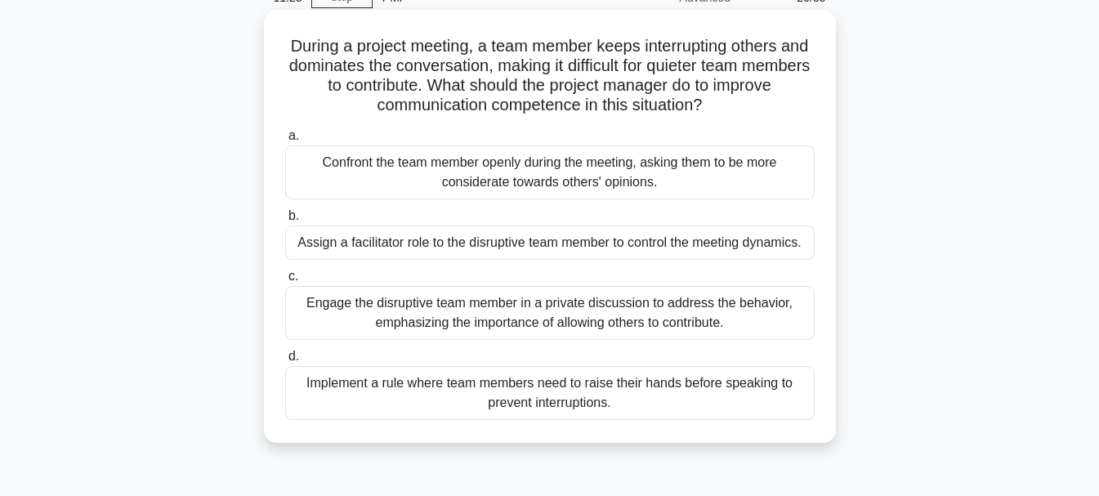
click at [750, 316] on div "Engage the disruptive team member in a private discussion to address the behavi…" at bounding box center [550, 313] width 530 height 54
click at [285, 282] on input "c. Engage the disruptive team member in a private discussion to address the beh…" at bounding box center [285, 276] width 0 height 11
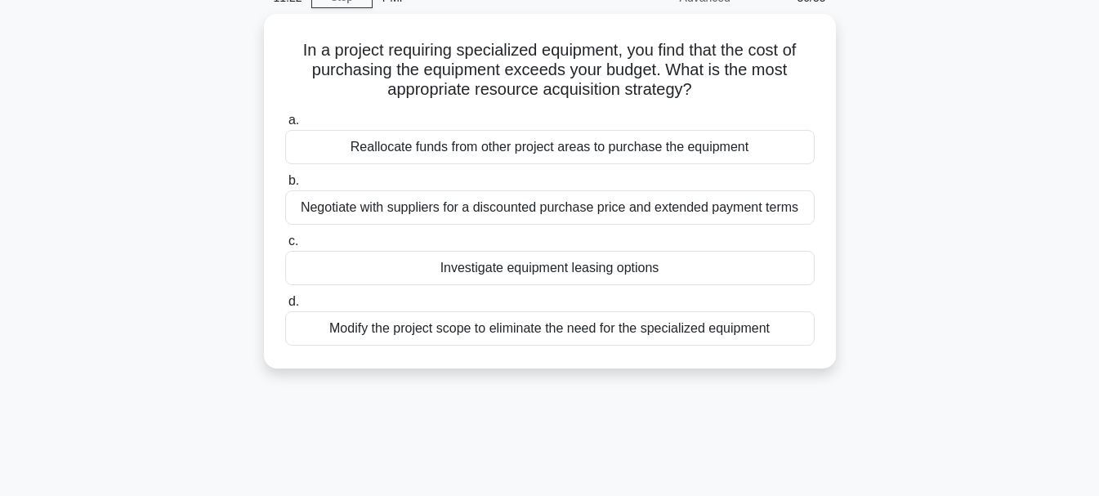
scroll to position [0, 0]
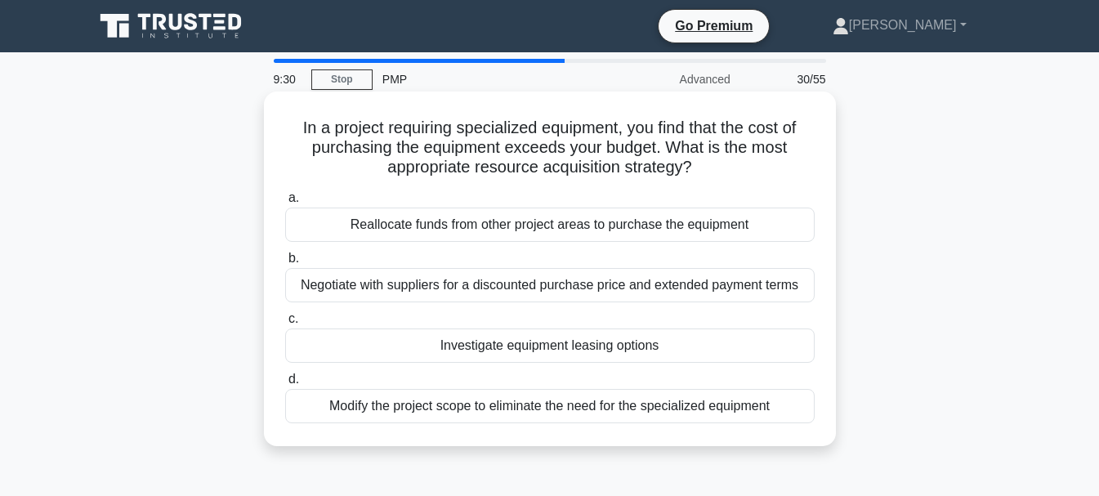
click at [654, 351] on div "Investigate equipment leasing options" at bounding box center [550, 346] width 530 height 34
click at [285, 324] on input "c. Investigate equipment leasing options" at bounding box center [285, 319] width 0 height 11
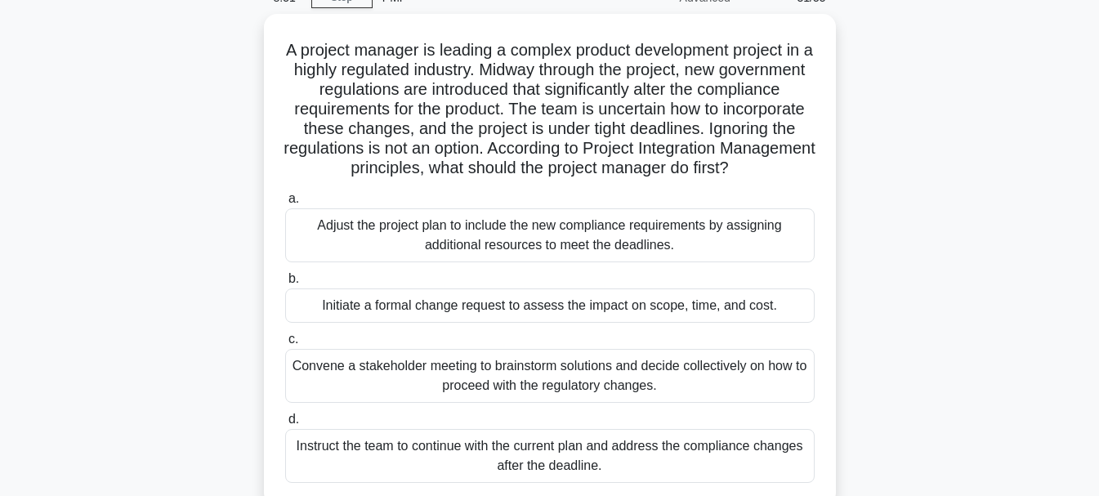
scroll to position [163, 0]
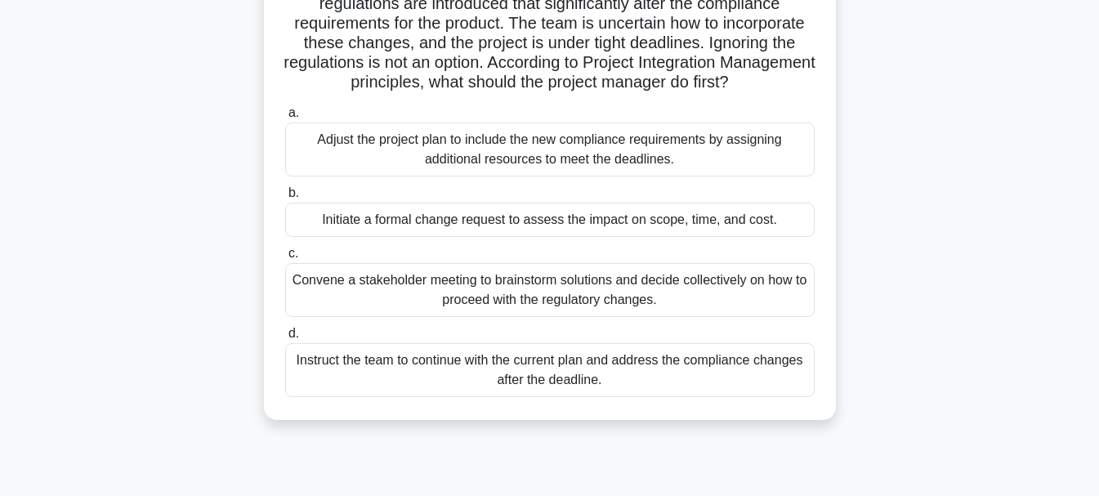
click at [548, 237] on div "Initiate a formal change request to assess the impact on scope, time, and cost." at bounding box center [550, 220] width 530 height 34
click at [285, 199] on input "b. Initiate a formal change request to assess the impact on scope, time, and co…" at bounding box center [285, 193] width 0 height 11
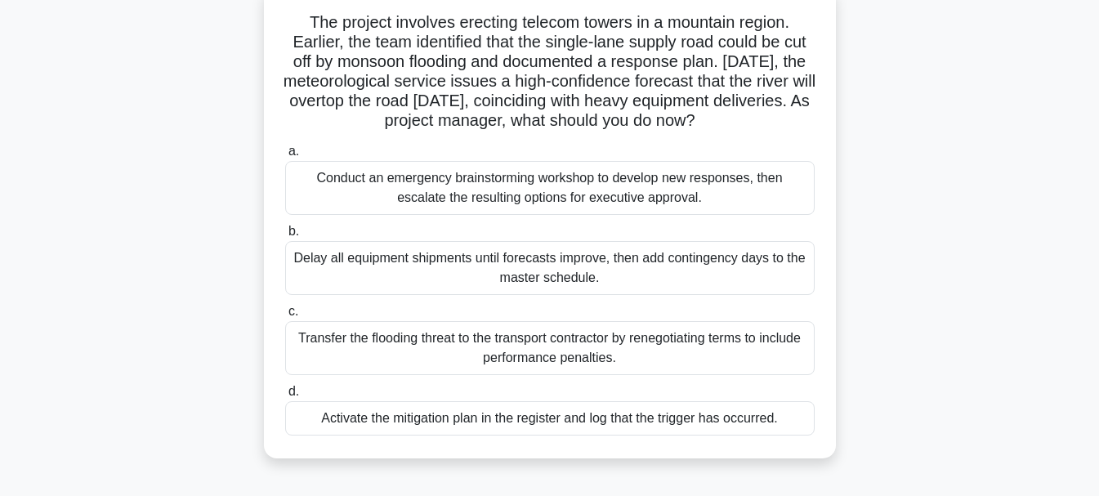
scroll to position [82, 0]
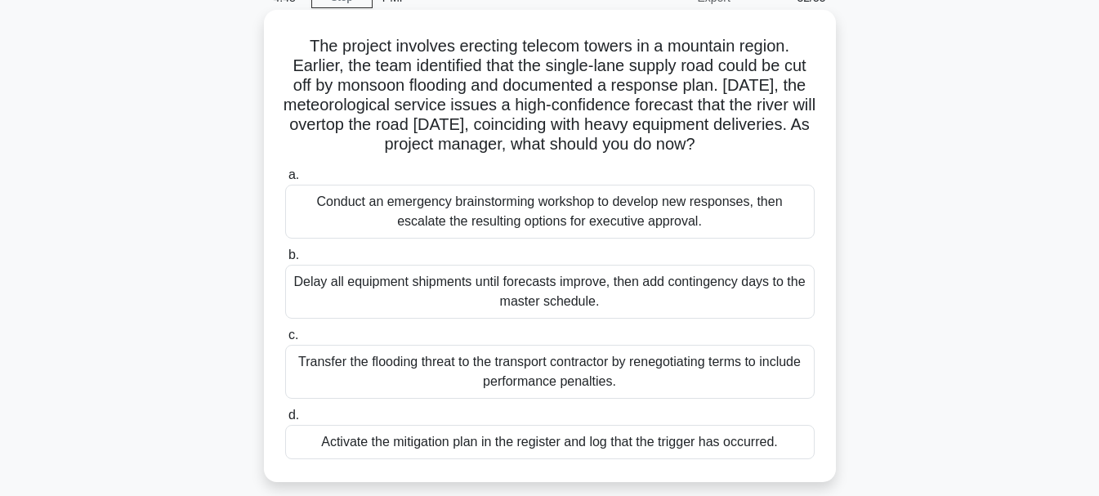
click at [605, 434] on div "Activate the mitigation plan in the register and log that the trigger has occur…" at bounding box center [550, 442] width 530 height 34
click at [285, 421] on input "d. Activate the mitigation plan in the register and log that the trigger has oc…" at bounding box center [285, 415] width 0 height 11
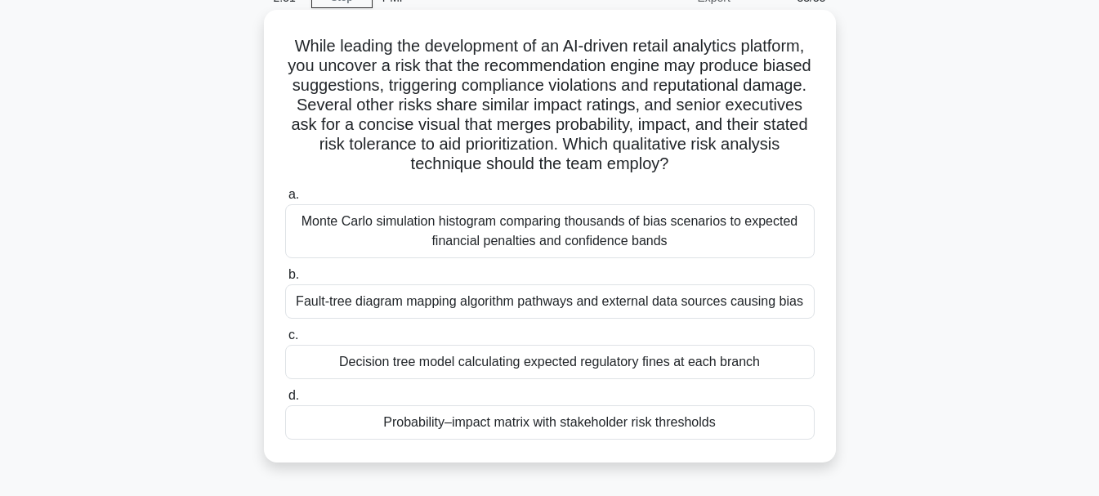
click at [585, 424] on div "Probability–impact matrix with stakeholder risk thresholds" at bounding box center [550, 422] width 530 height 34
click at [285, 401] on input "d. Probability–impact matrix with stakeholder risk thresholds" at bounding box center [285, 396] width 0 height 11
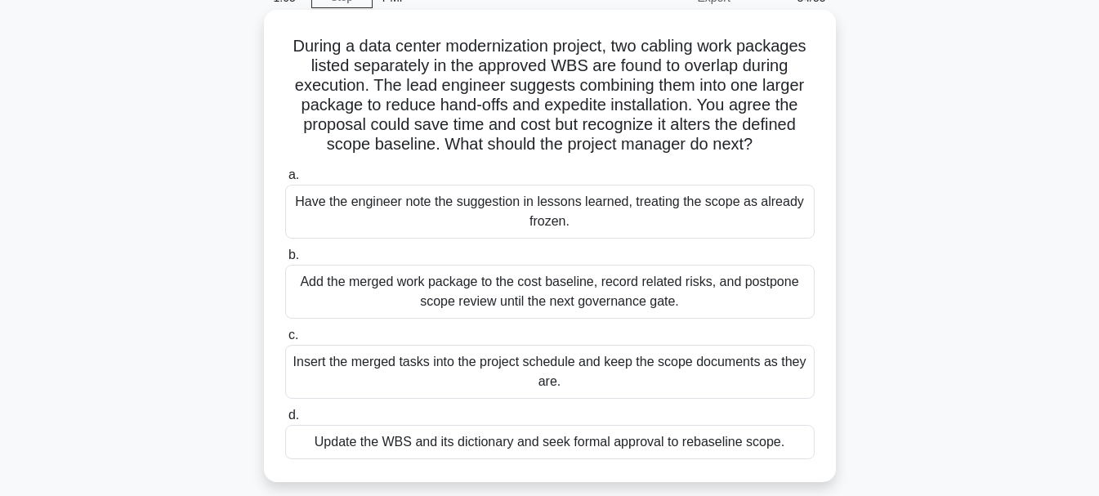
click at [582, 448] on div "Update the WBS and its dictionary and seek formal approval to rebaseline scope." at bounding box center [550, 442] width 530 height 34
click at [285, 421] on input "d. Update the WBS and its dictionary and seek formal approval to rebaseline sco…" at bounding box center [285, 415] width 0 height 11
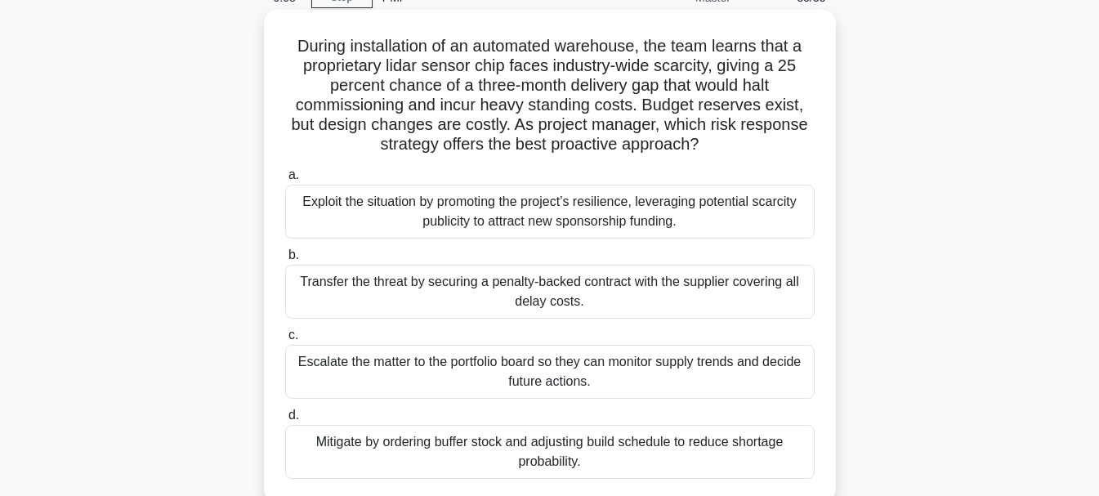
scroll to position [0, 0]
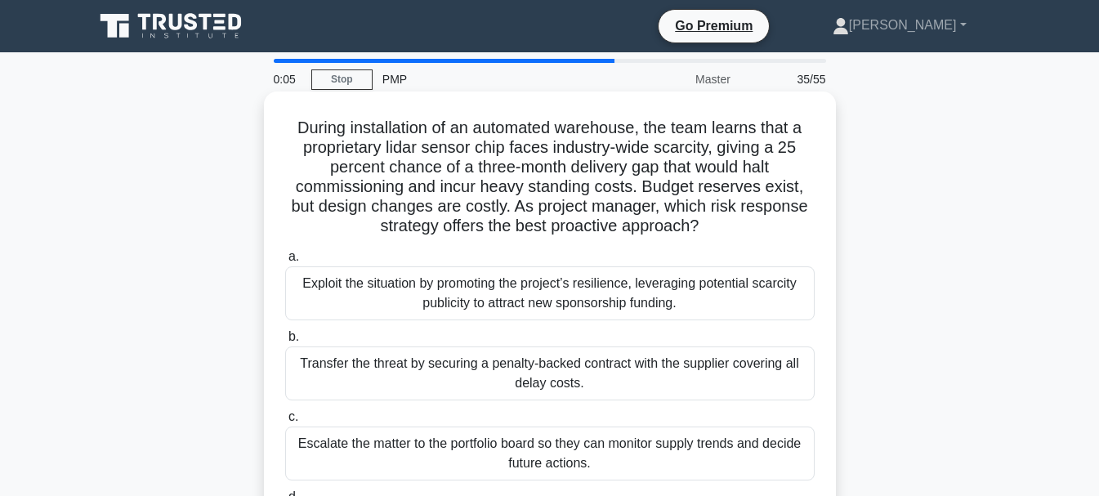
click at [717, 298] on div "Exploit the situation by promoting the project’s resilience, leveraging potenti…" at bounding box center [550, 293] width 530 height 54
click at [285, 262] on input "a. Exploit the situation by promoting the project’s resilience, leveraging pote…" at bounding box center [285, 257] width 0 height 11
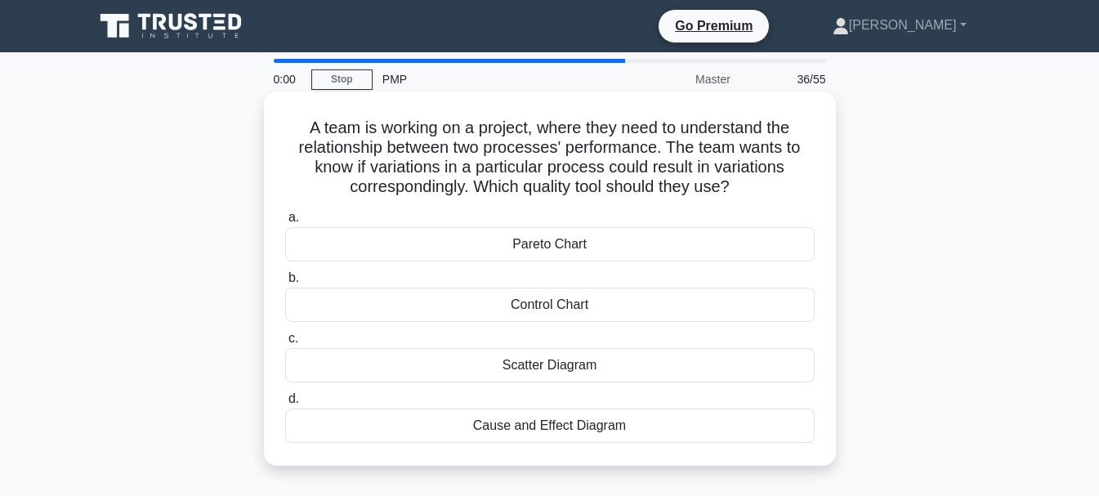
click at [560, 432] on div "Cause and Effect Diagram" at bounding box center [550, 426] width 530 height 34
click at [285, 405] on input "d. Cause and Effect Diagram" at bounding box center [285, 399] width 0 height 11
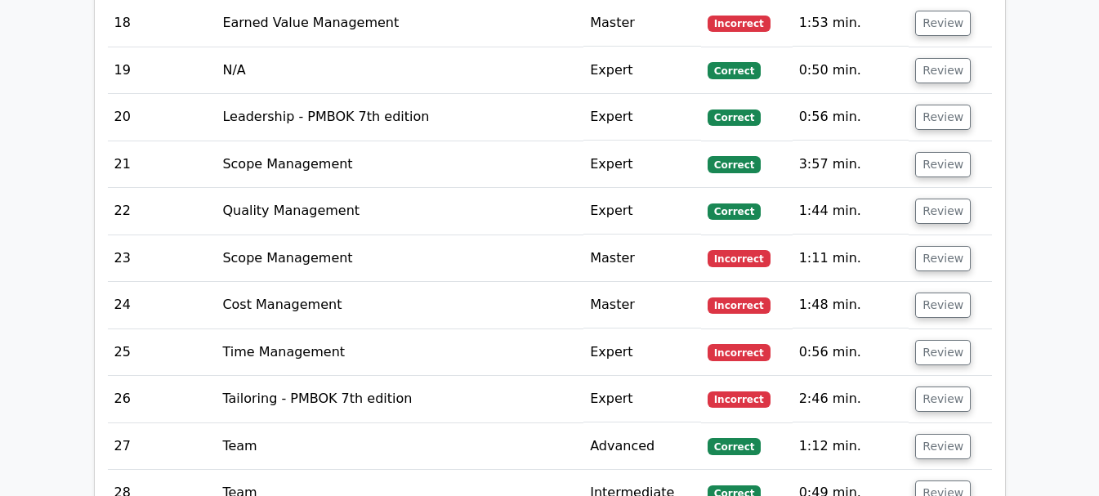
scroll to position [3596, 0]
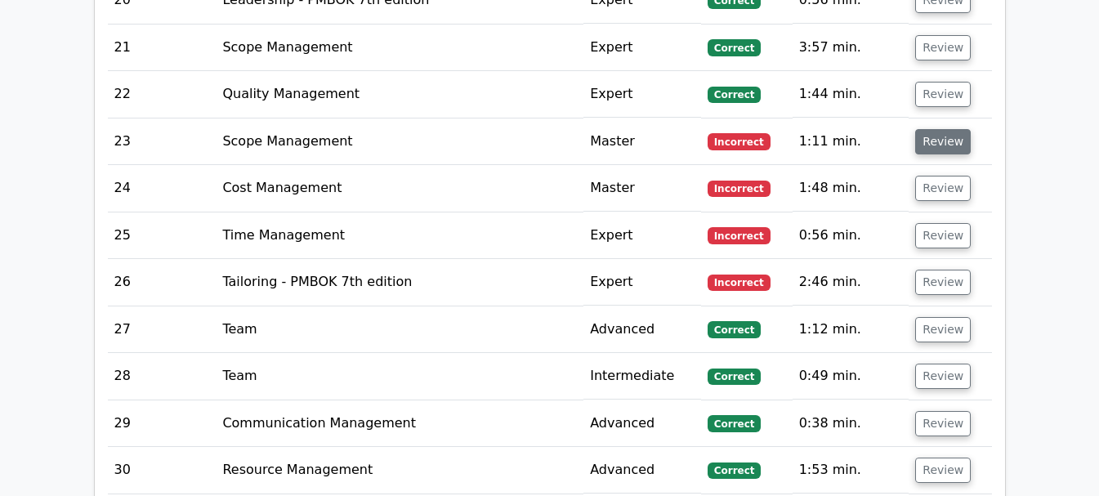
click at [944, 129] on button "Review" at bounding box center [943, 141] width 56 height 25
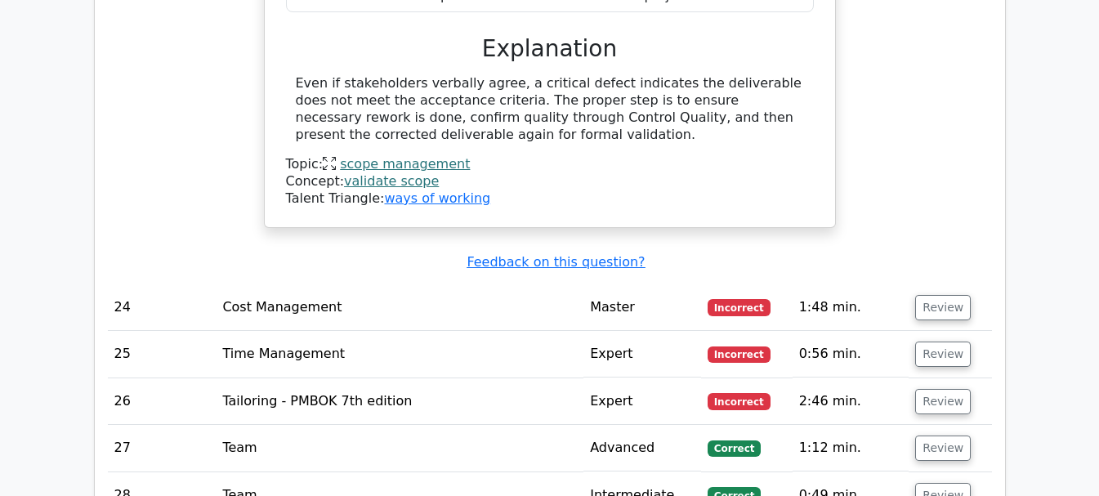
scroll to position [4087, 0]
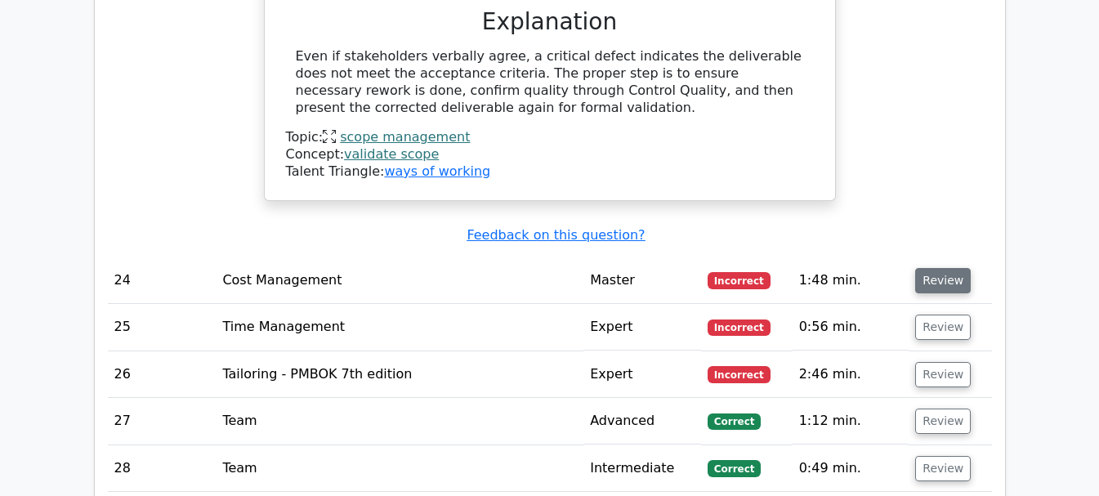
click at [931, 268] on button "Review" at bounding box center [943, 280] width 56 height 25
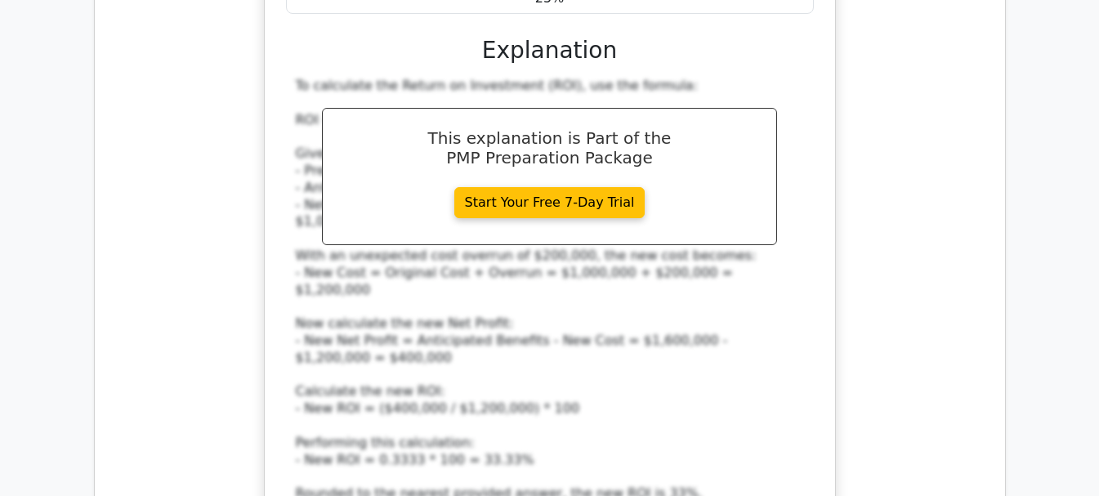
scroll to position [4986, 0]
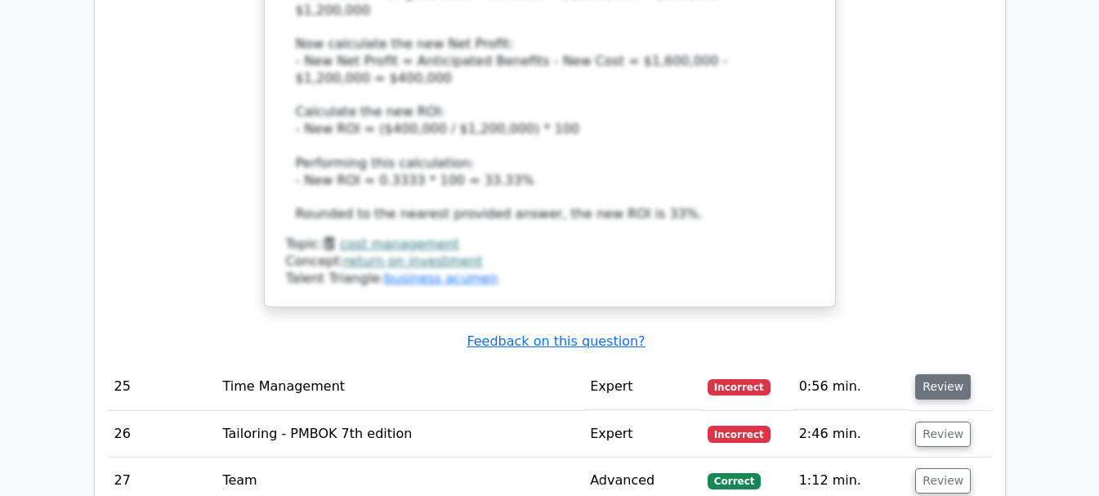
click at [933, 374] on button "Review" at bounding box center [943, 386] width 56 height 25
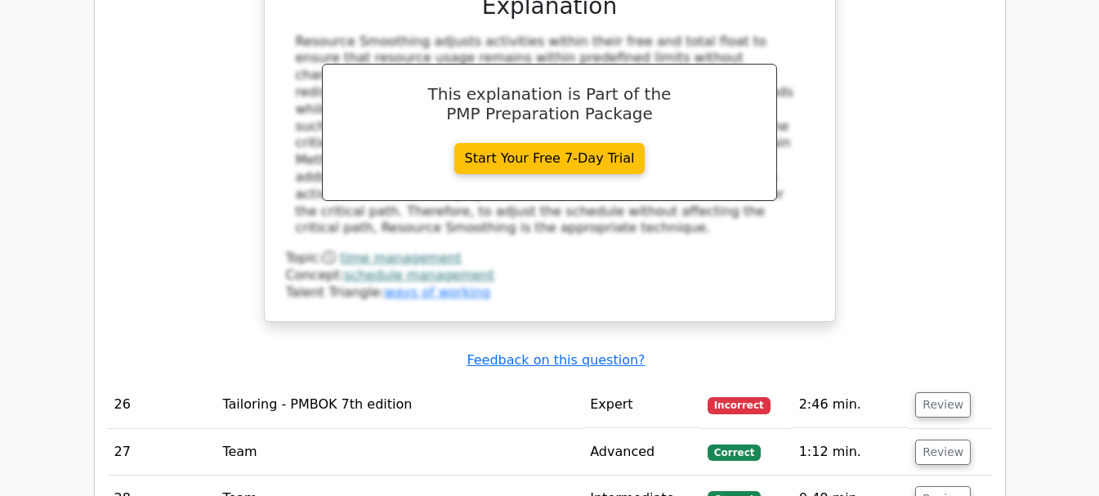
scroll to position [5803, 0]
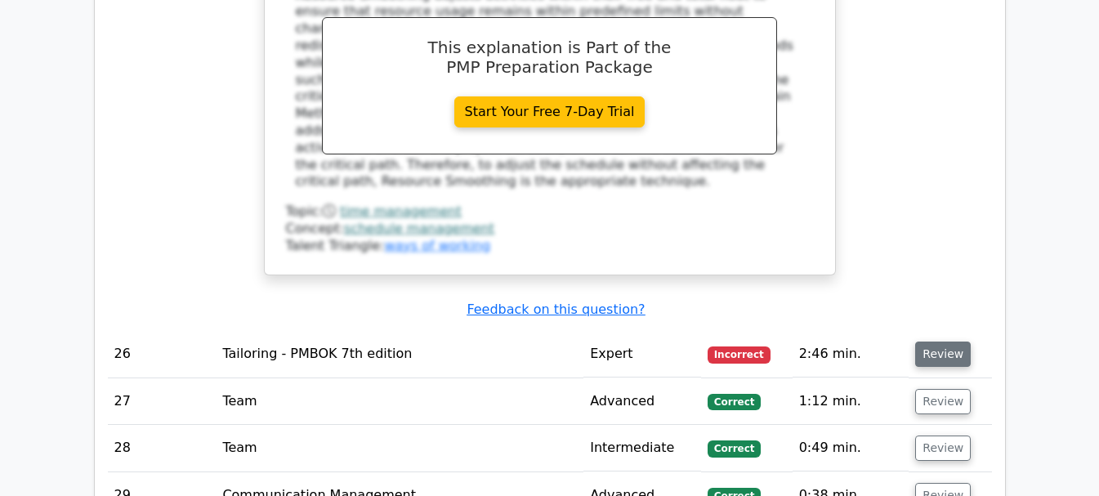
click at [947, 342] on button "Review" at bounding box center [943, 354] width 56 height 25
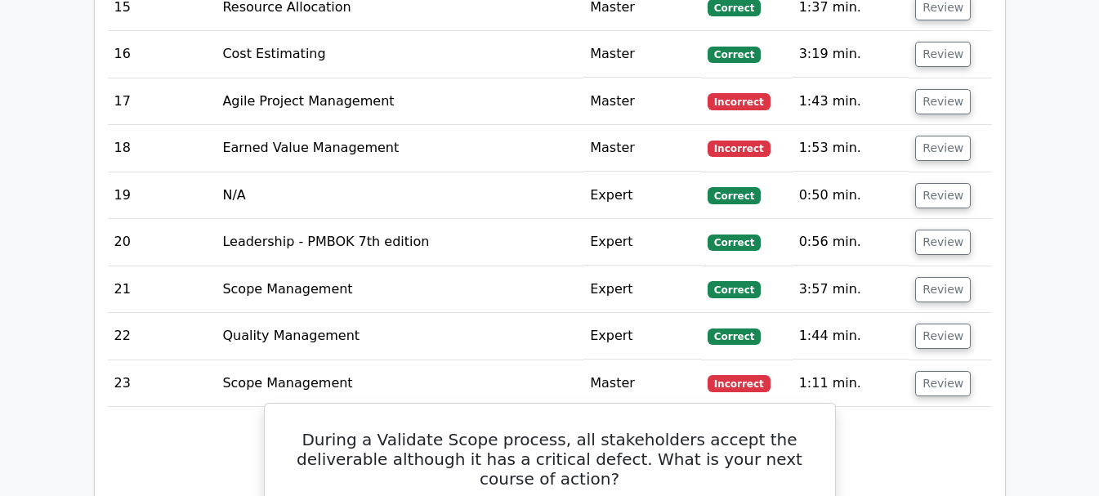
scroll to position [3351, 0]
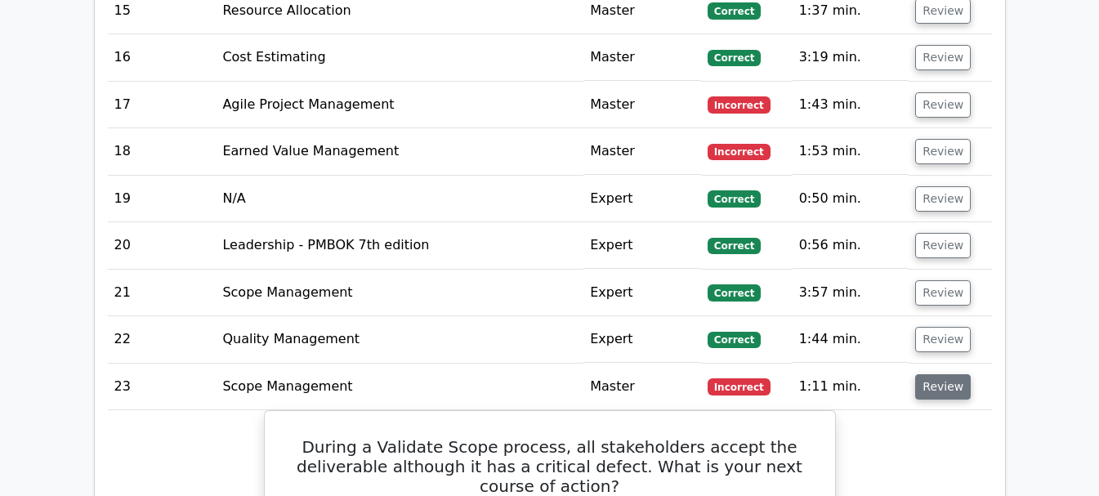
click at [930, 374] on button "Review" at bounding box center [943, 386] width 56 height 25
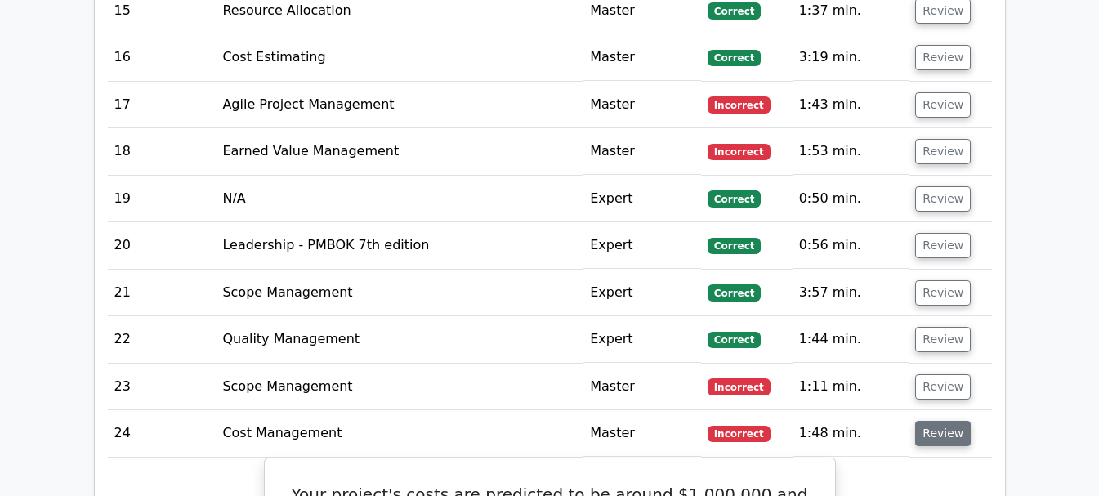
click at [918, 421] on button "Review" at bounding box center [943, 433] width 56 height 25
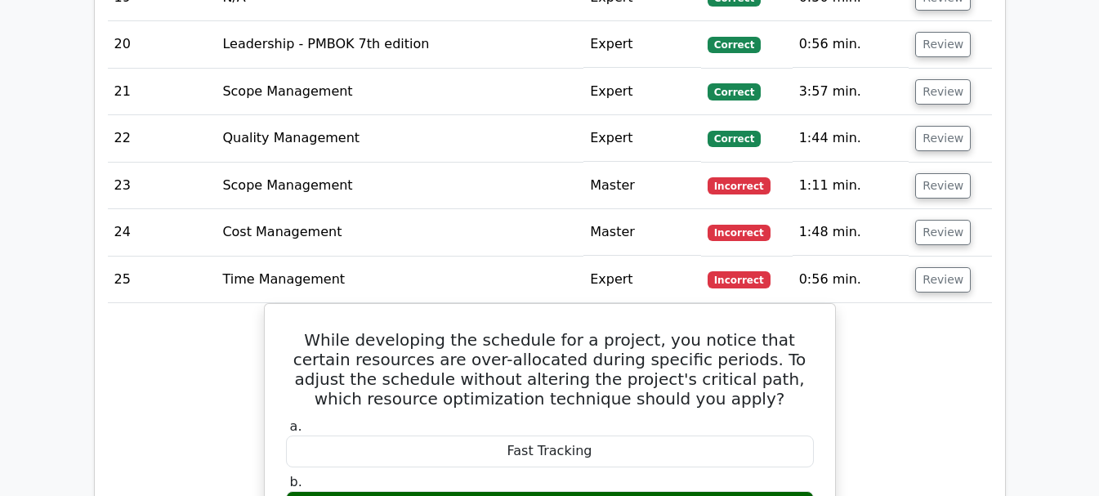
scroll to position [3596, 0]
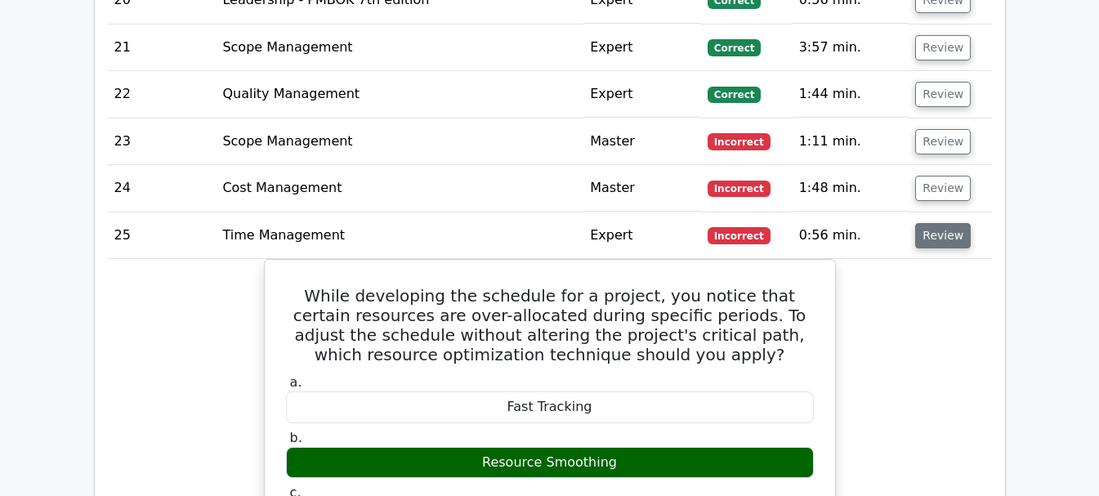
click at [959, 223] on button "Review" at bounding box center [943, 235] width 56 height 25
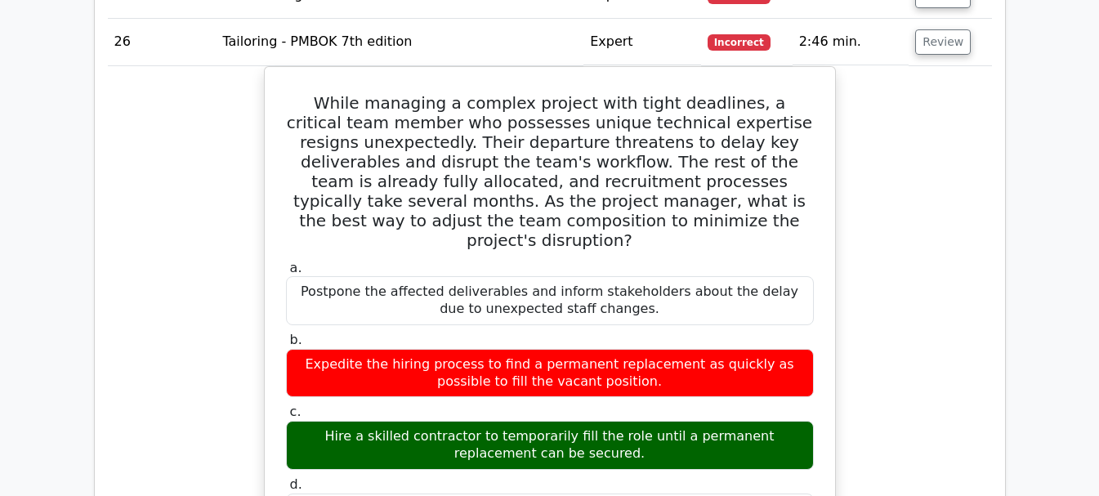
scroll to position [3842, 0]
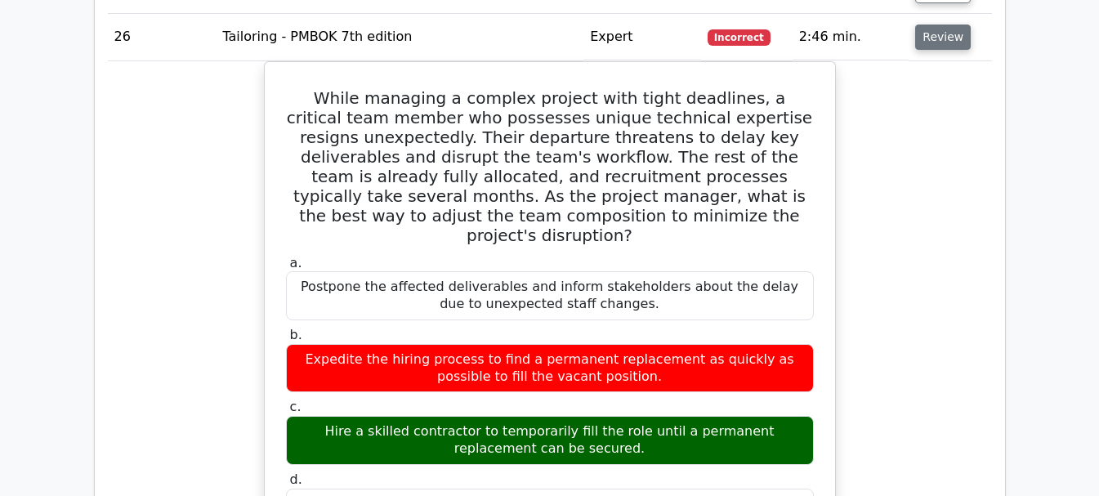
click at [953, 25] on button "Review" at bounding box center [943, 37] width 56 height 25
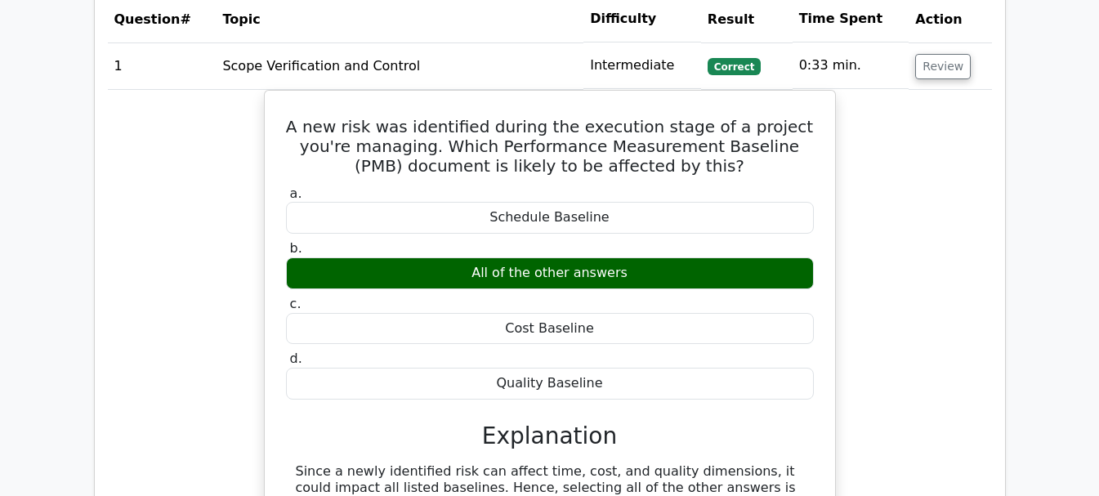
scroll to position [2043, 0]
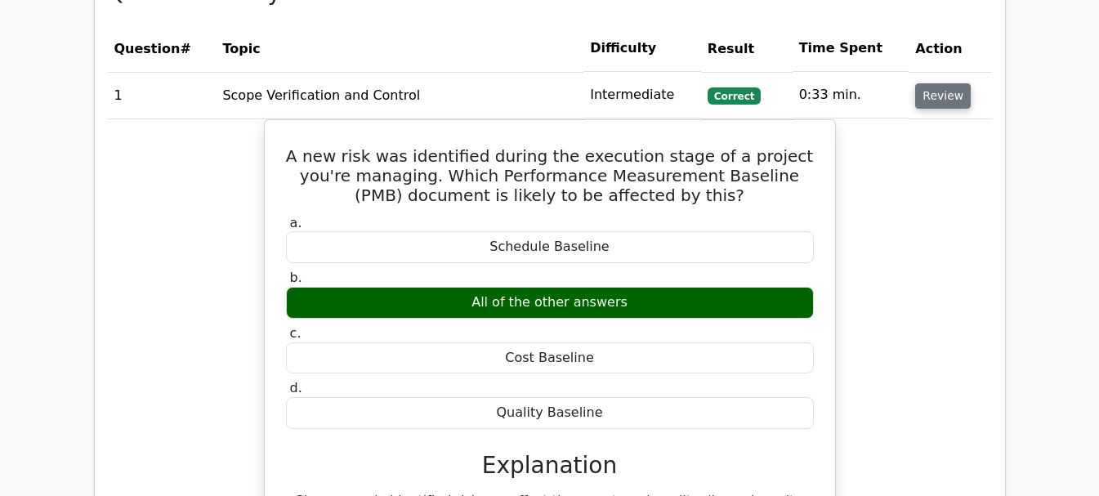
click at [931, 83] on button "Review" at bounding box center [943, 95] width 56 height 25
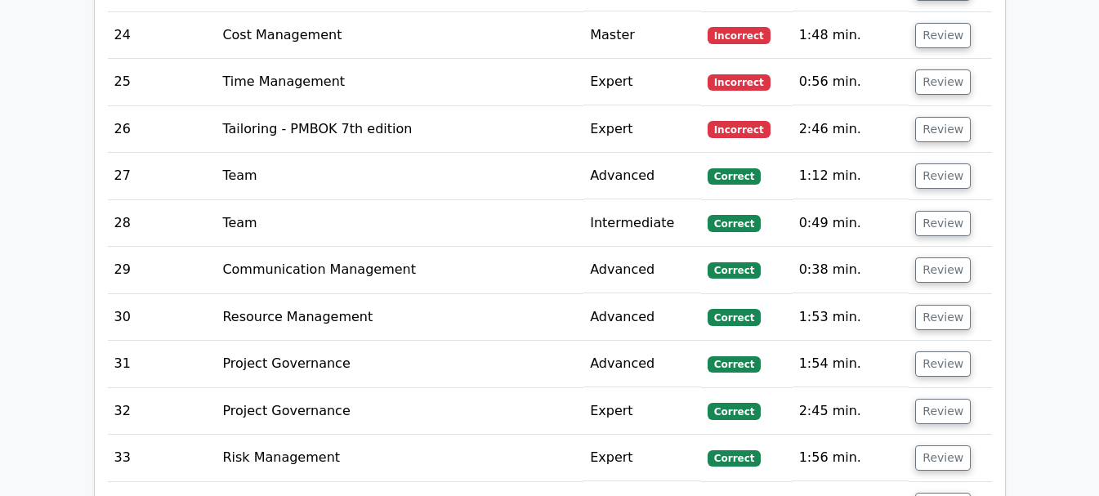
scroll to position [3351, 0]
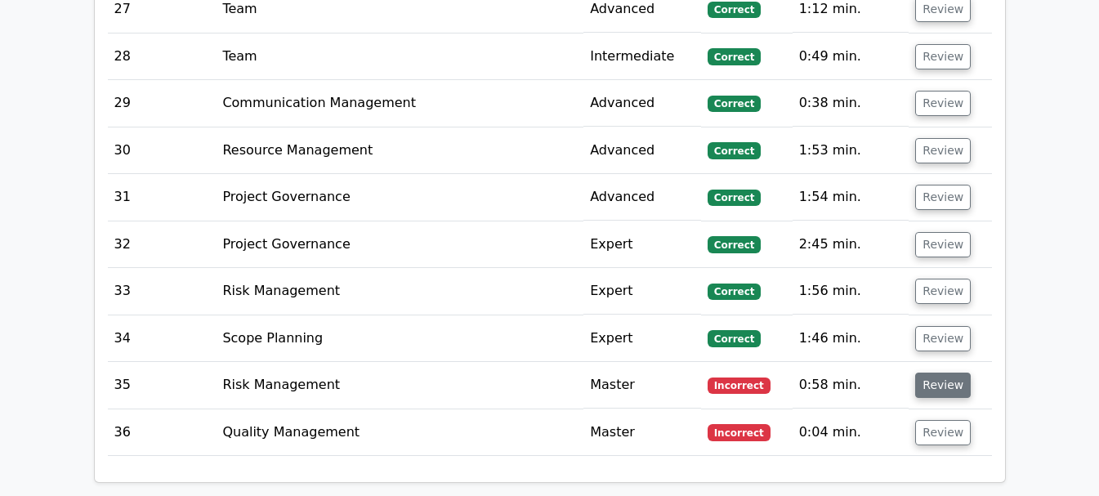
click at [938, 373] on button "Review" at bounding box center [943, 385] width 56 height 25
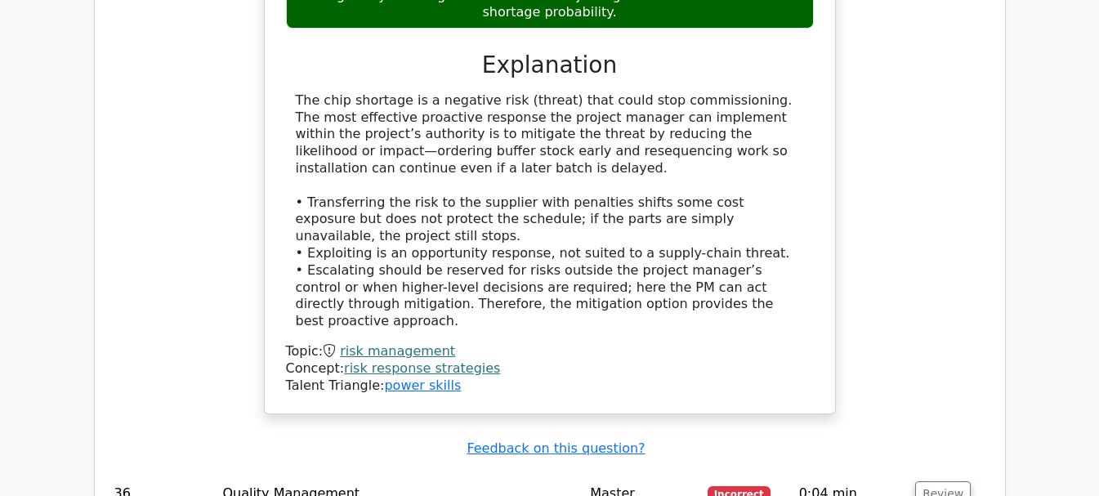
scroll to position [4496, 0]
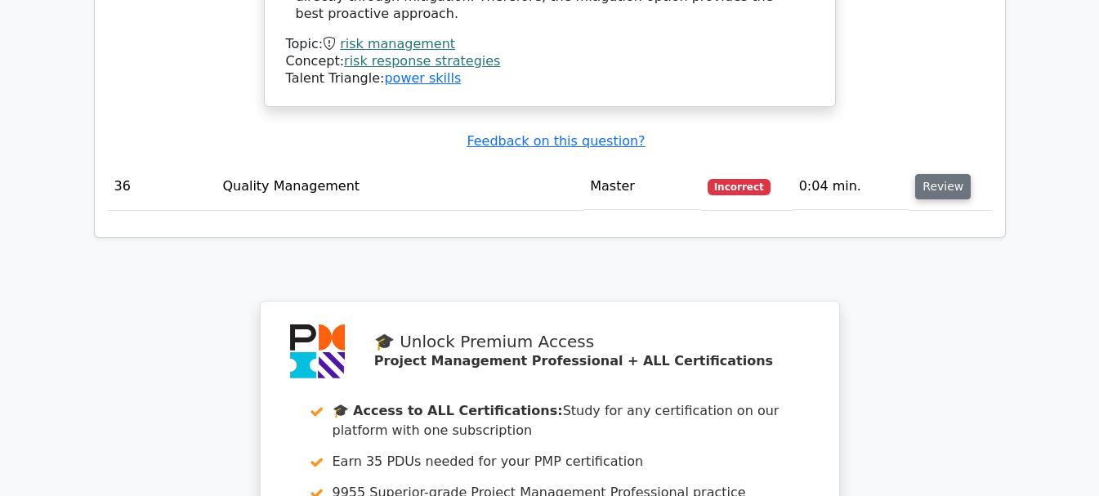
click at [934, 174] on button "Review" at bounding box center [943, 186] width 56 height 25
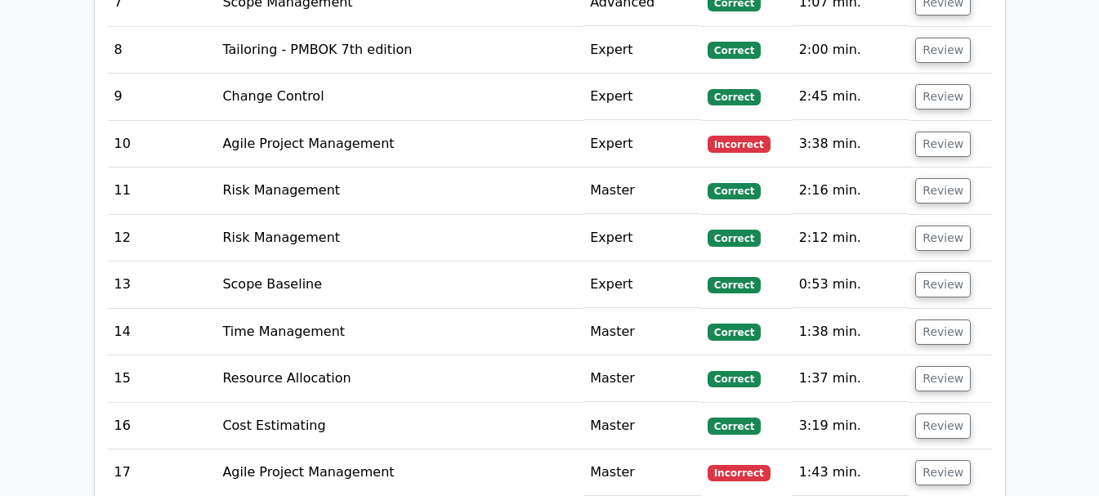
scroll to position [2697, 0]
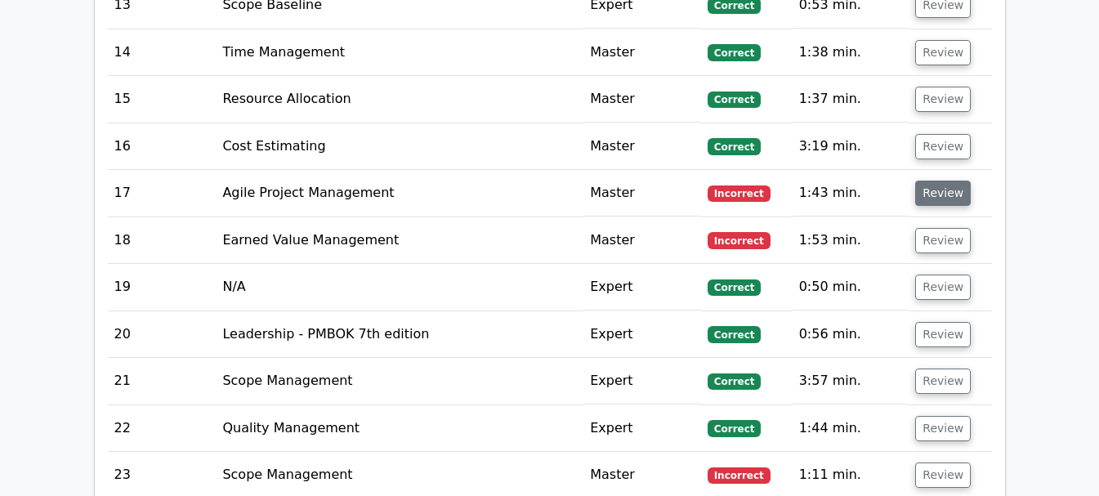
click at [952, 181] on button "Review" at bounding box center [943, 193] width 56 height 25
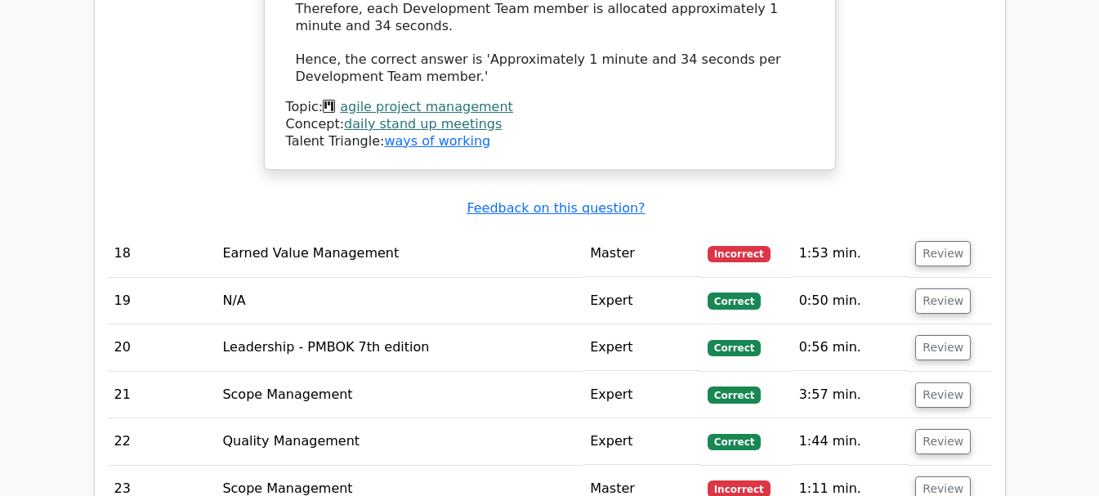
scroll to position [3596, 0]
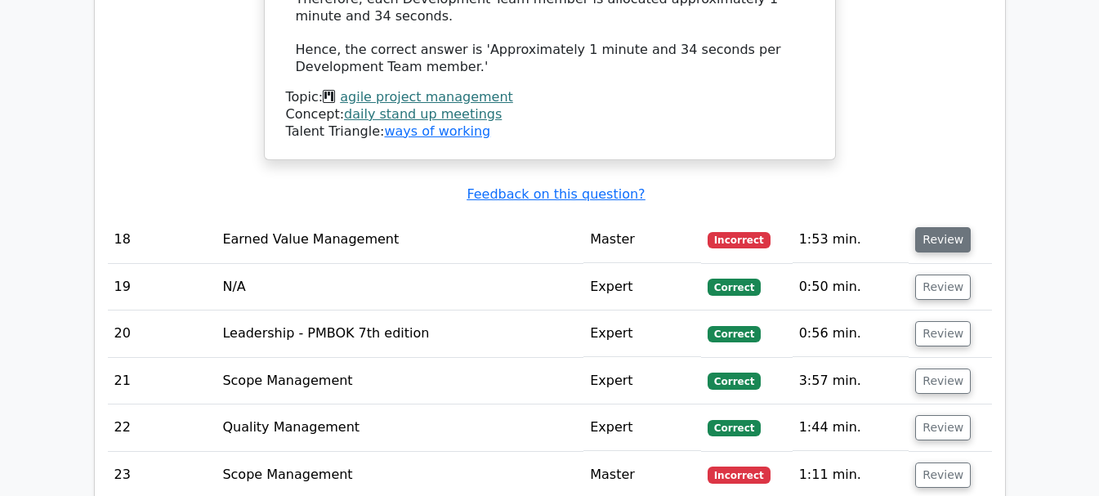
click at [946, 227] on button "Review" at bounding box center [943, 239] width 56 height 25
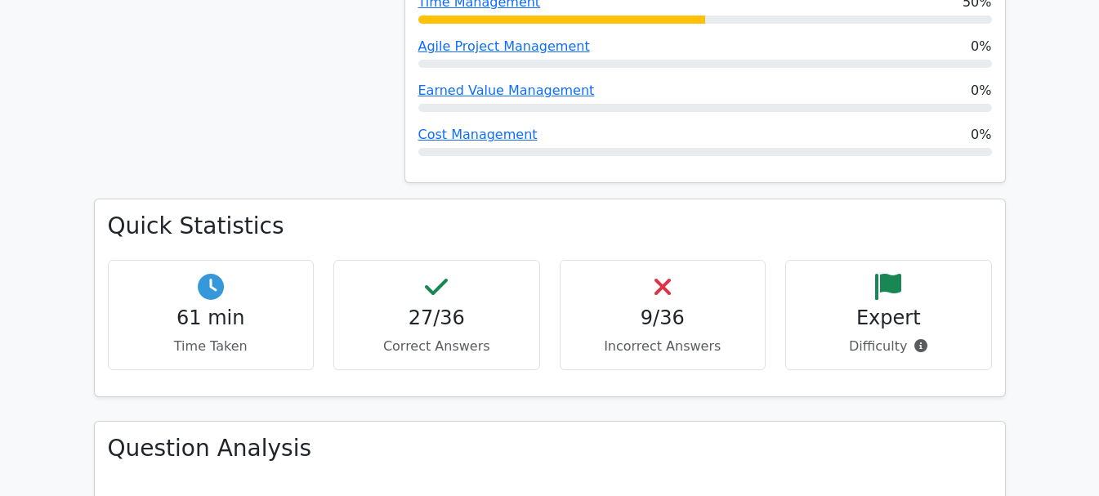
scroll to position [1553, 0]
